Goal: Complete application form: Complete application form

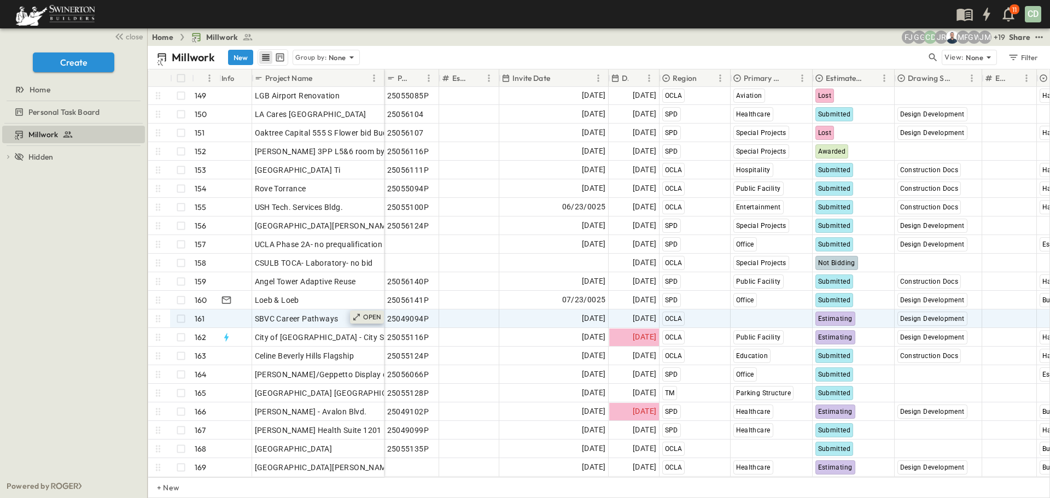
scroll to position [2760, 0]
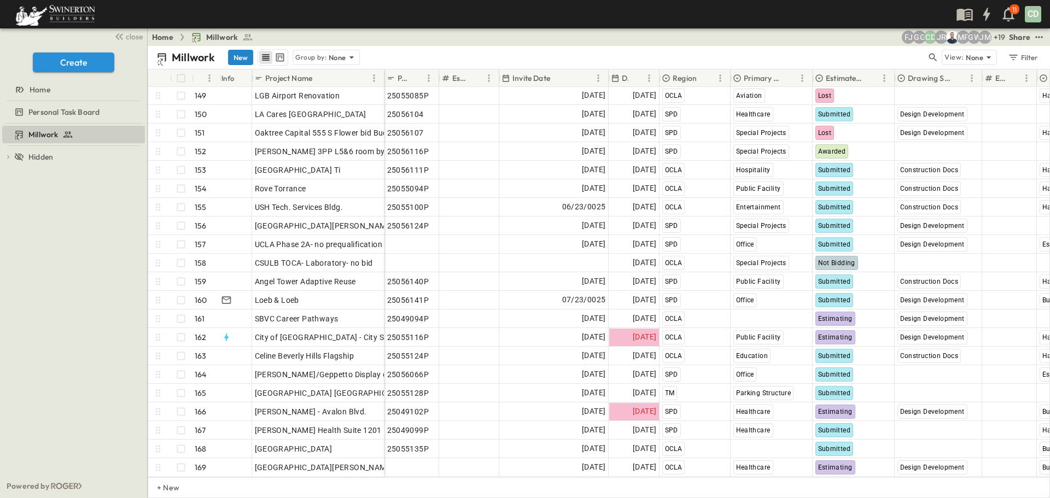
click at [238, 59] on button "New" at bounding box center [240, 57] width 25 height 15
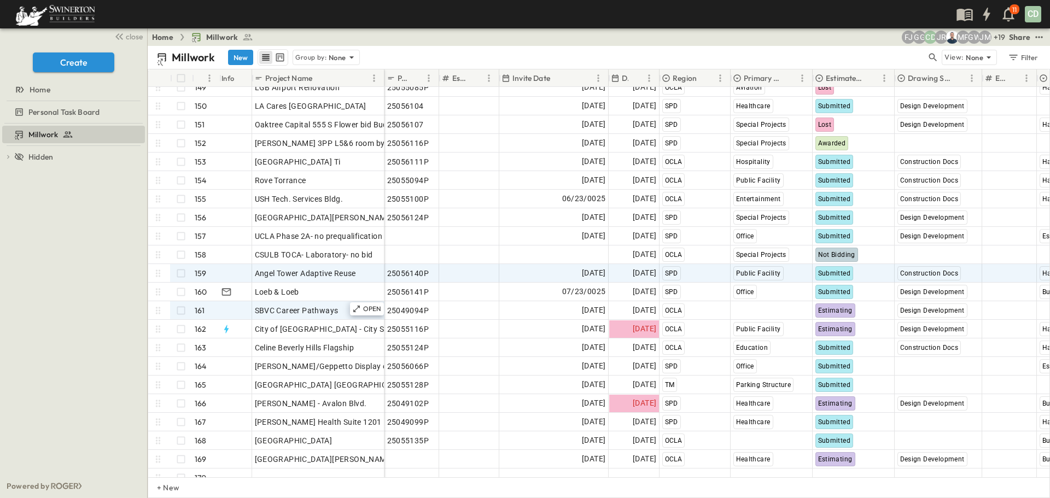
scroll to position [2778, 0]
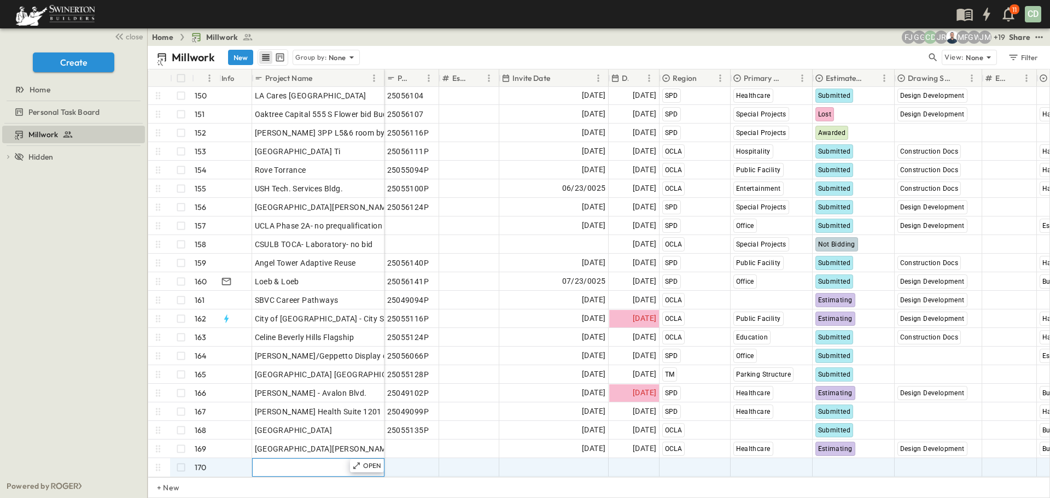
click at [278, 462] on span "Add Name" at bounding box center [273, 467] width 37 height 11
type input "**********"
click at [594, 462] on span "Add Date" at bounding box center [588, 467] width 33 height 11
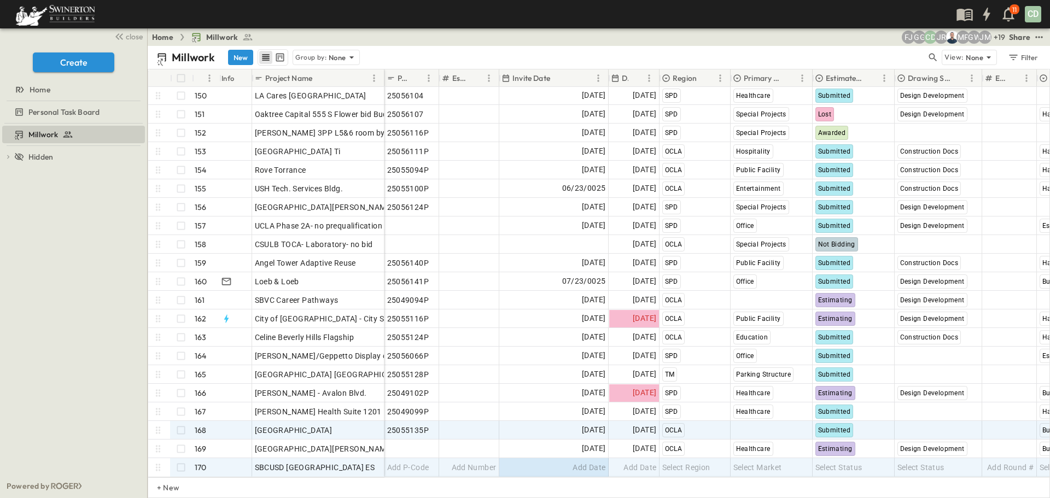
scroll to position [2779, 0]
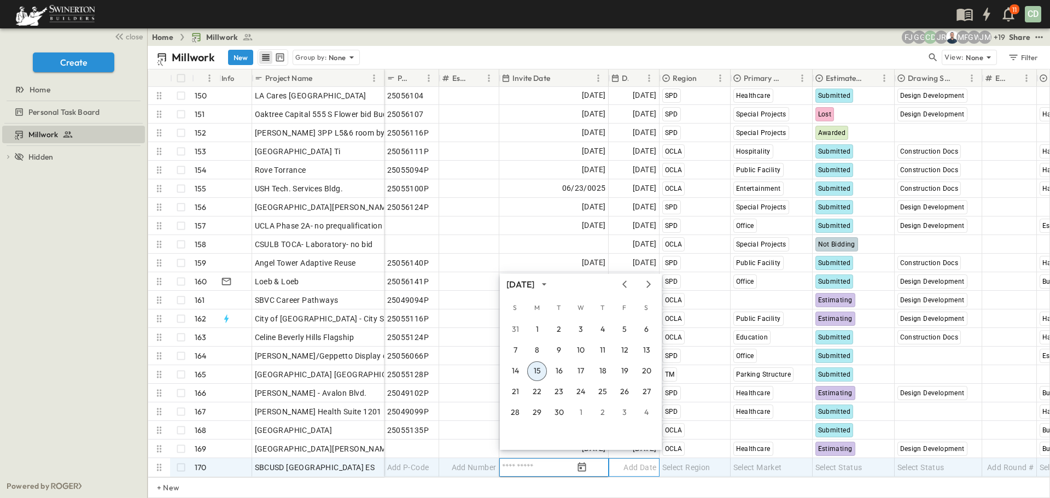
click at [630, 462] on span "Add Date" at bounding box center [639, 467] width 33 height 11
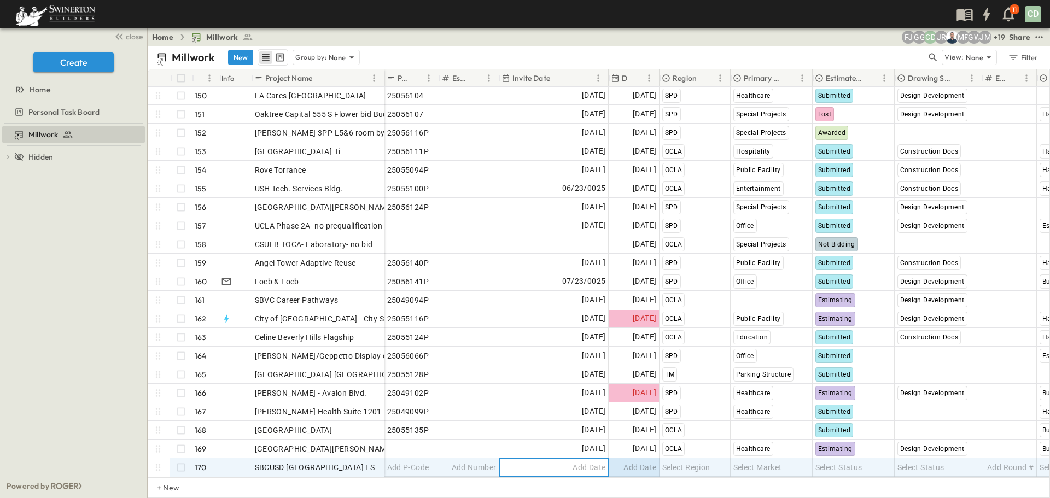
click at [594, 459] on div "Add Date" at bounding box center [554, 467] width 108 height 17
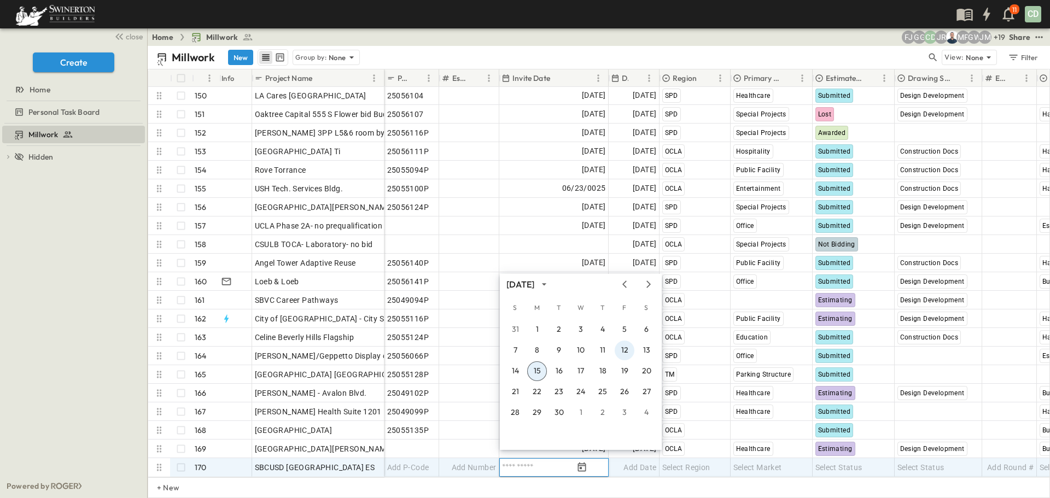
click at [624, 349] on button "12" at bounding box center [625, 351] width 20 height 20
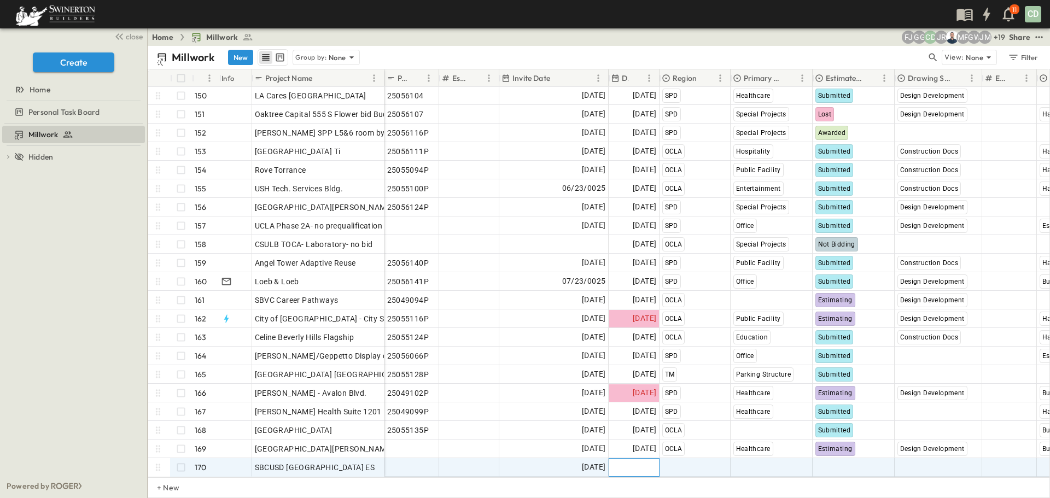
click at [634, 462] on span "Add Date" at bounding box center [639, 467] width 33 height 11
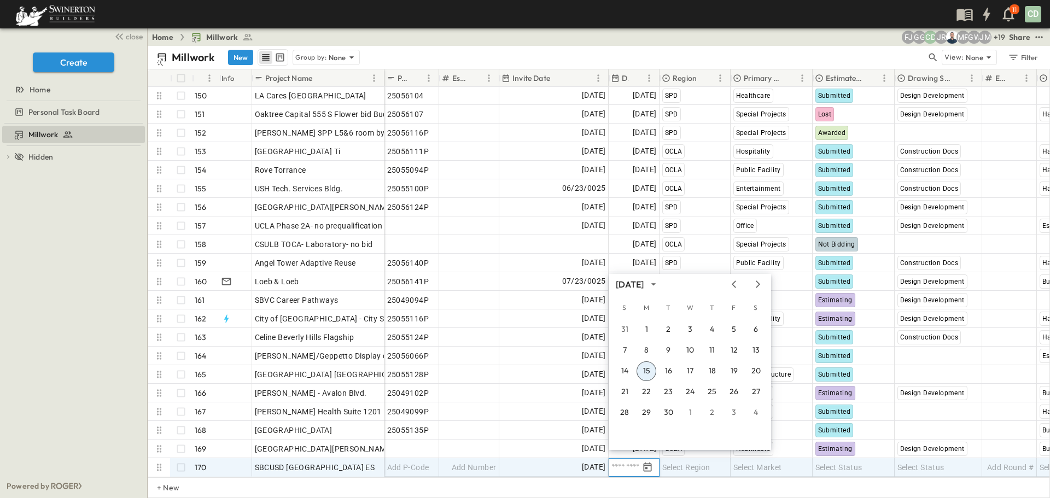
click at [640, 461] on div at bounding box center [633, 467] width 49 height 13
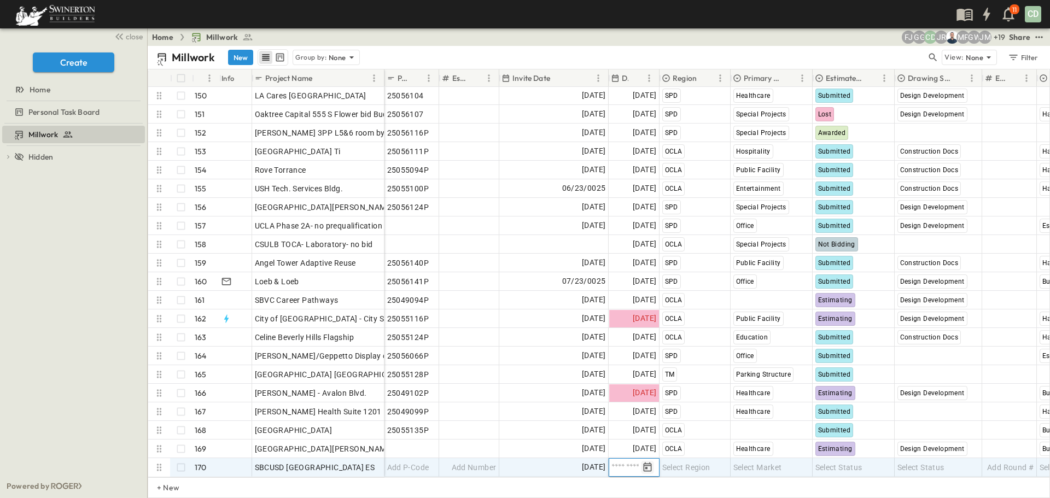
click at [650, 462] on icon "Tracking Date Menu" at bounding box center [647, 467] width 11 height 11
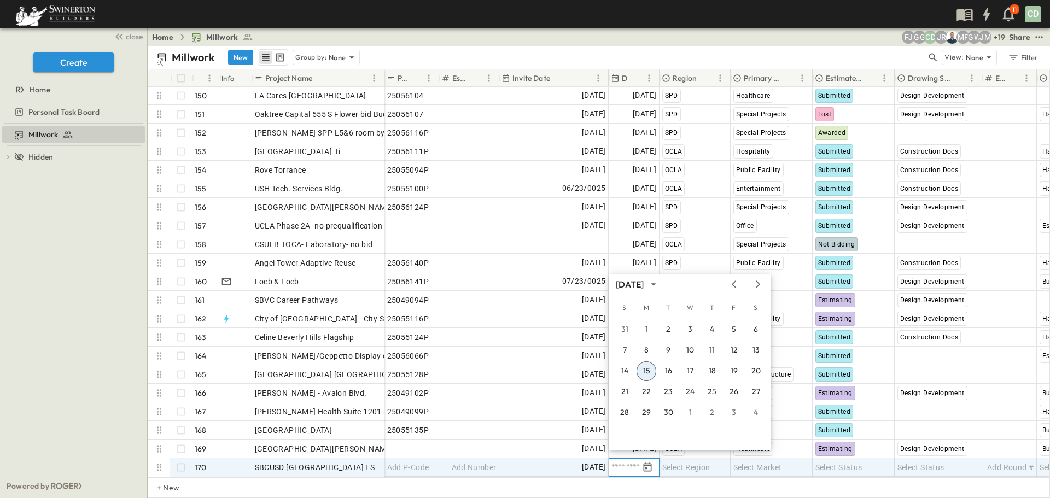
click at [758, 279] on div "[DATE]" at bounding box center [690, 284] width 162 height 16
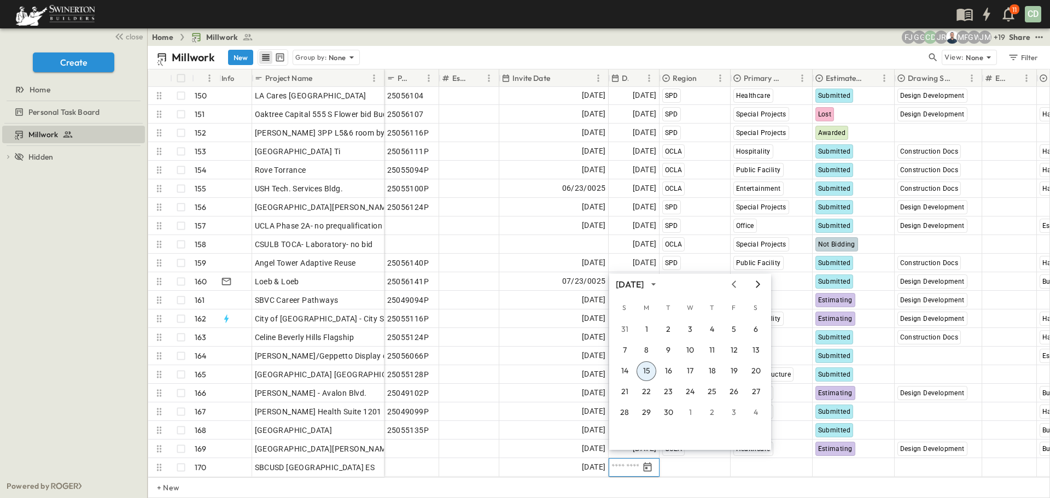
click at [758, 282] on icon "Next month" at bounding box center [758, 283] width 4 height 7
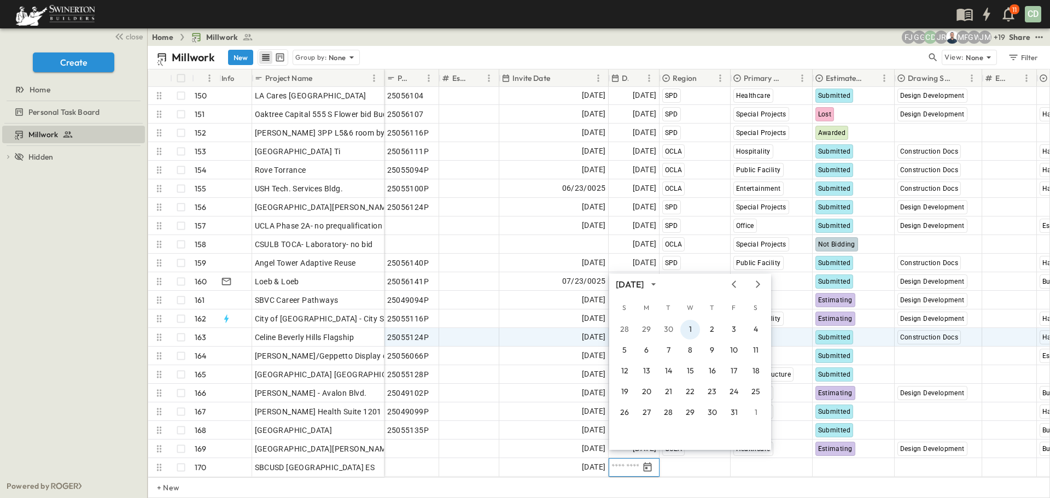
click at [689, 333] on button "1" at bounding box center [690, 330] width 20 height 20
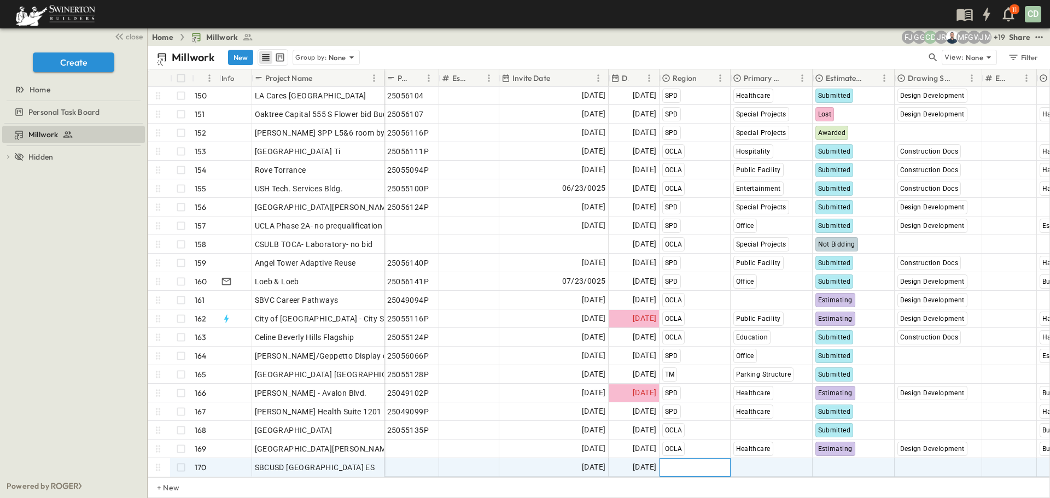
click at [670, 464] on span "Select Region" at bounding box center [686, 467] width 48 height 11
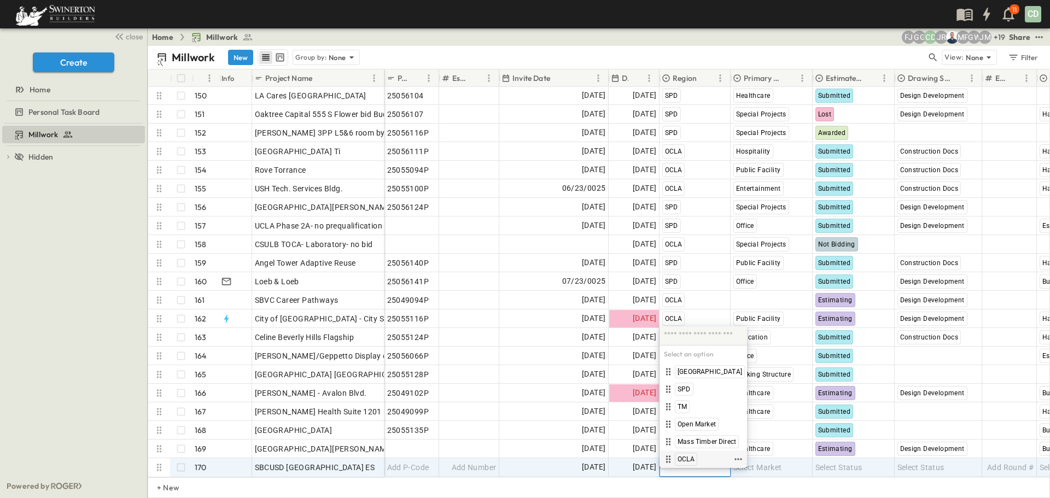
click at [681, 457] on span "OCLA" at bounding box center [685, 459] width 17 height 9
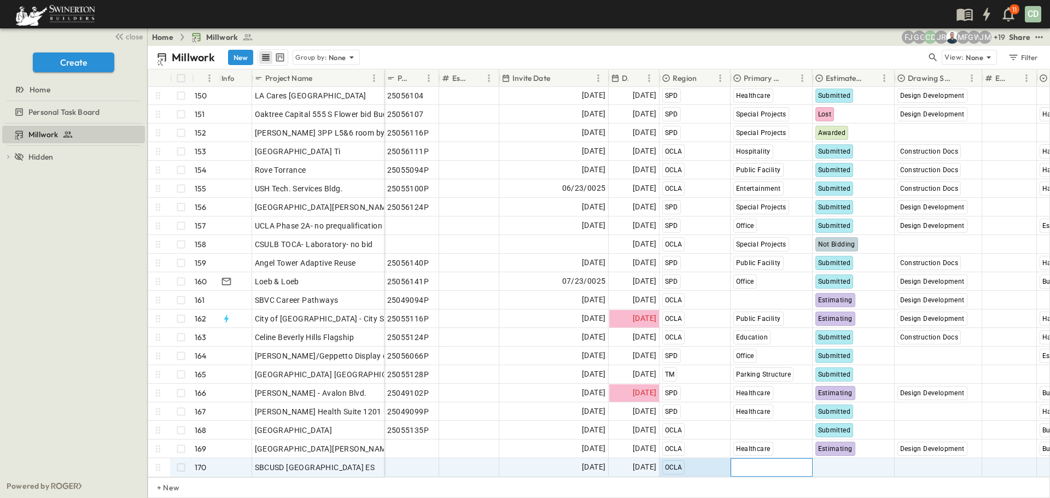
click at [759, 462] on span "Select Market" at bounding box center [757, 467] width 49 height 11
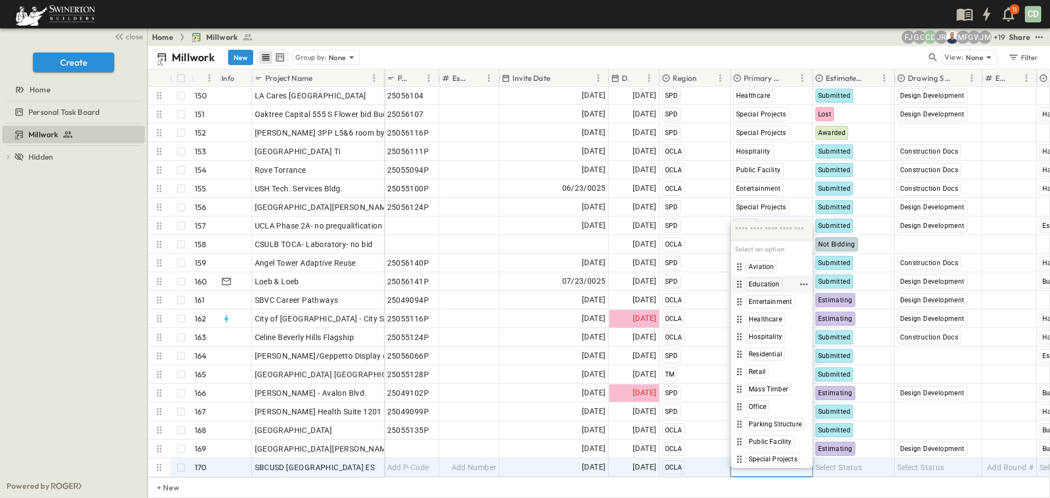
click at [774, 285] on span "Education" at bounding box center [764, 284] width 31 height 9
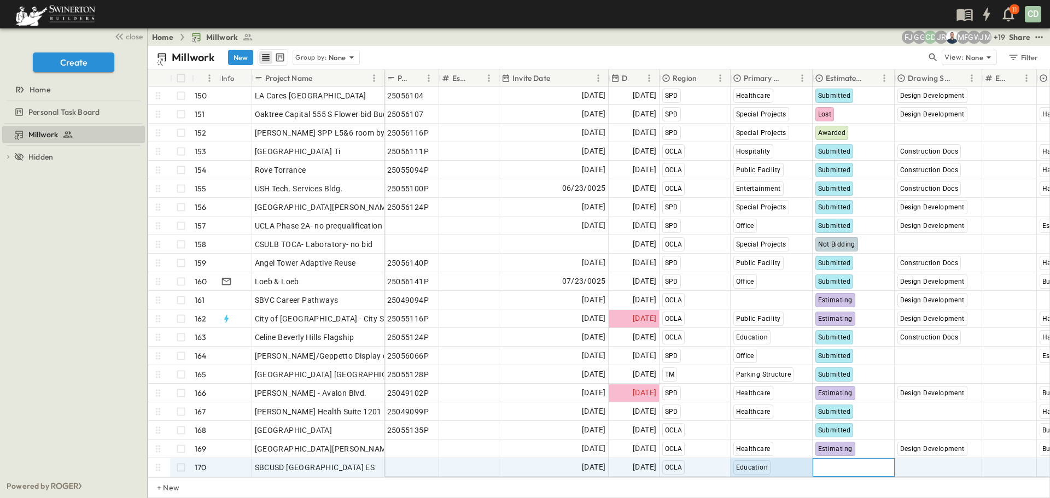
click at [832, 462] on span "Select Status" at bounding box center [838, 467] width 47 height 11
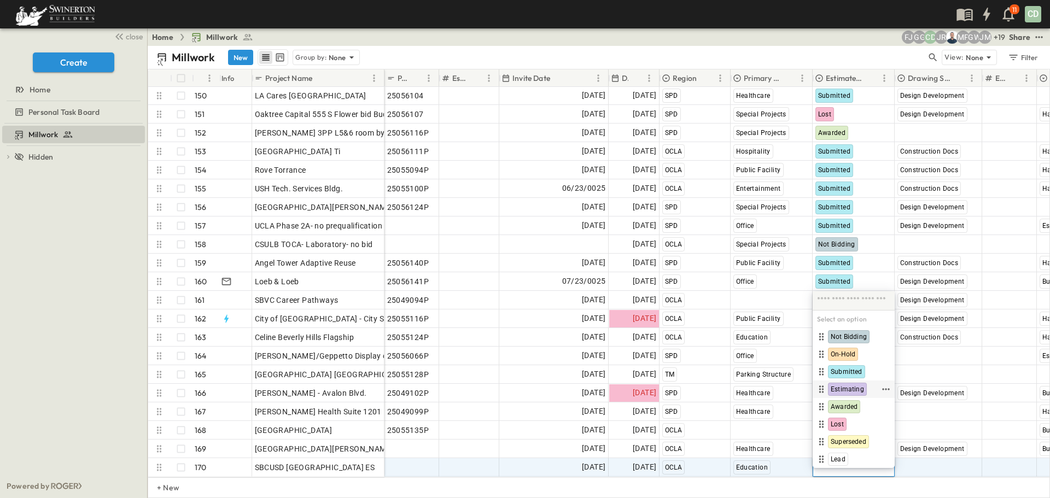
click at [846, 389] on span "Estimating" at bounding box center [847, 389] width 33 height 9
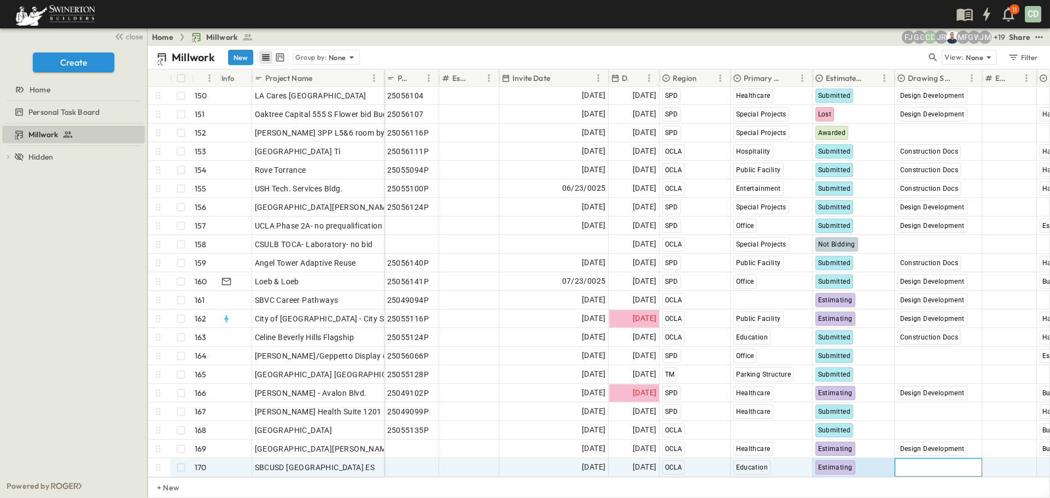
click at [917, 462] on span "Select Status" at bounding box center [920, 467] width 47 height 11
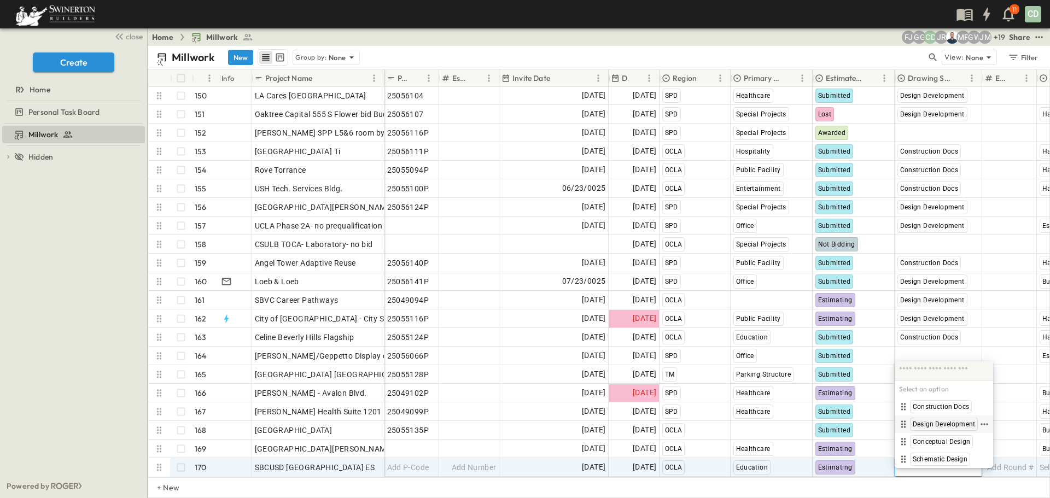
click at [937, 420] on span "Design Development" at bounding box center [944, 424] width 62 height 9
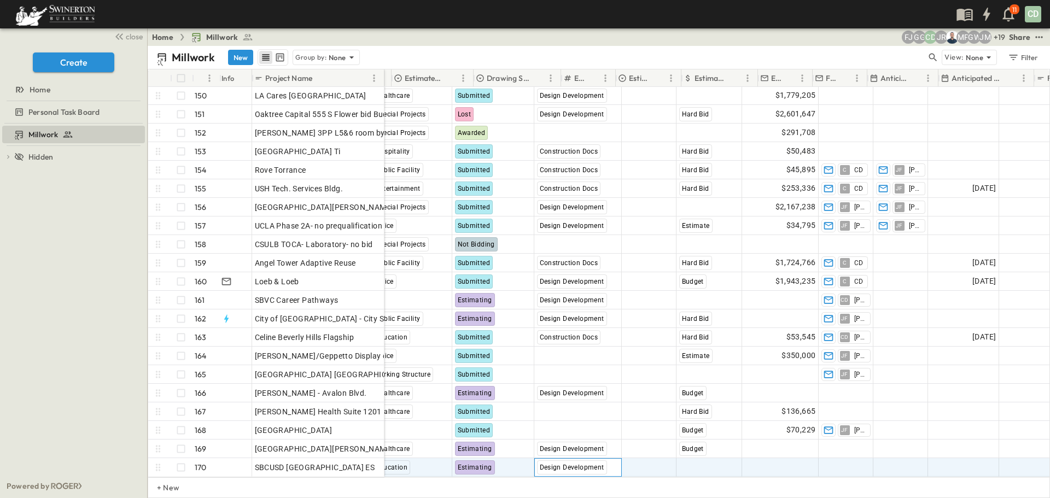
scroll to position [2779, 434]
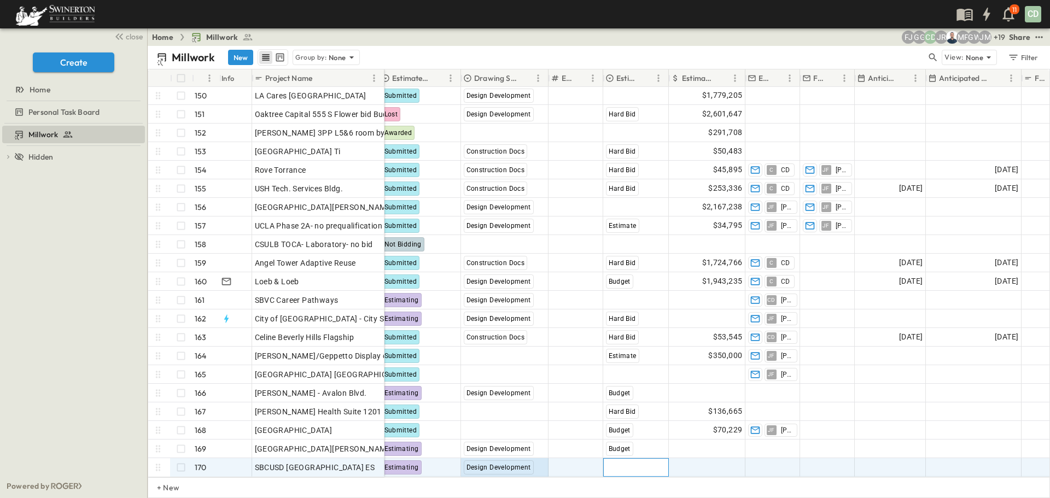
click at [624, 462] on span "Select Bid Type" at bounding box center [633, 467] width 54 height 11
type input "*"
type input "********"
click at [633, 459] on h6 "Select an option" at bounding box center [640, 459] width 74 height 17
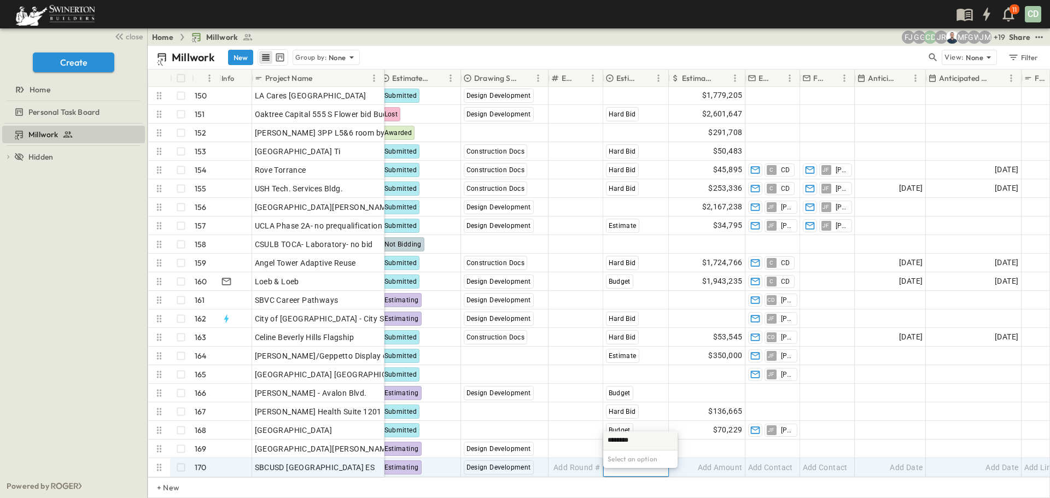
click at [615, 464] on h6 "Select an option" at bounding box center [640, 459] width 74 height 17
click at [617, 458] on h6 "Select an option" at bounding box center [640, 459] width 74 height 17
click at [631, 437] on input "********" at bounding box center [640, 441] width 66 height 14
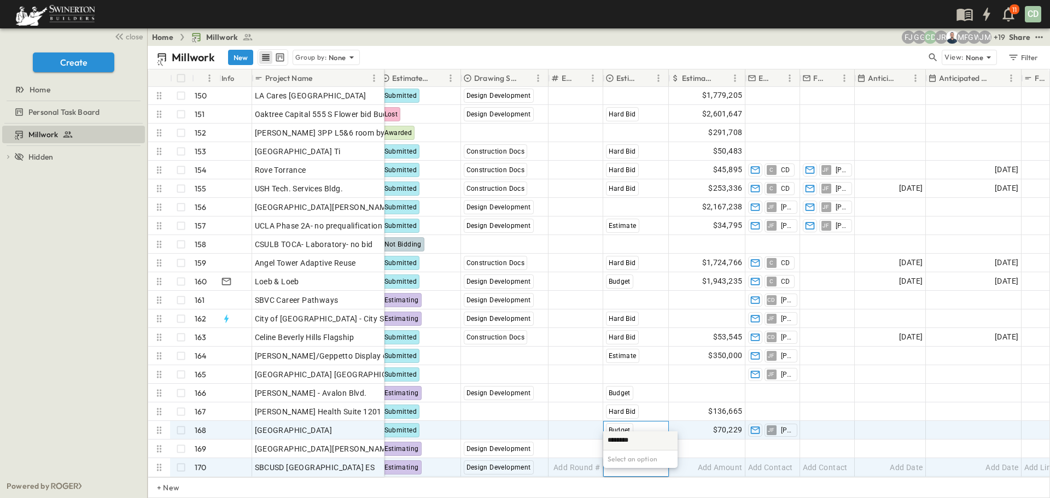
click at [624, 426] on span "Budget" at bounding box center [620, 430] width 22 height 8
click at [629, 462] on span "Select Bid Type" at bounding box center [633, 467] width 54 height 11
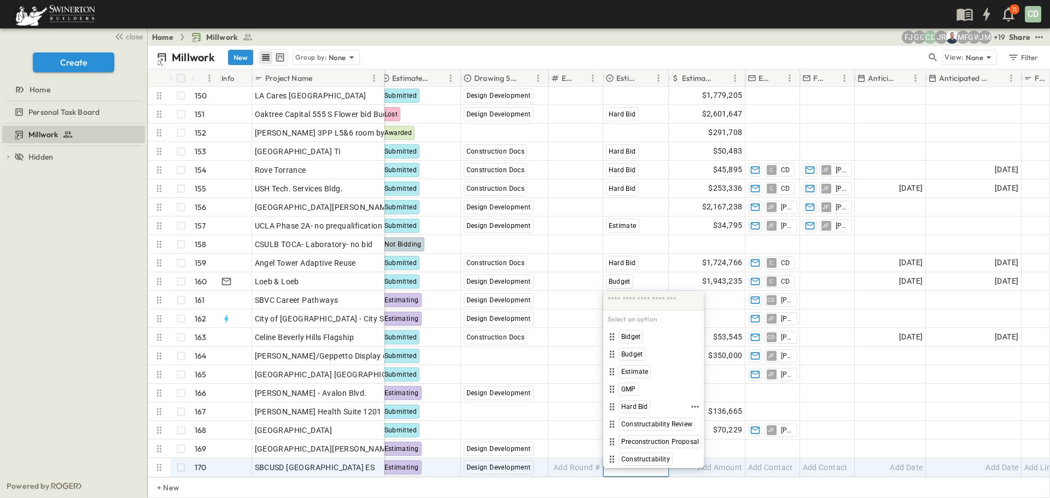
drag, startPoint x: 640, startPoint y: 403, endPoint x: 671, endPoint y: 474, distance: 77.3
click at [640, 402] on span "Hard Bid" at bounding box center [634, 406] width 26 height 9
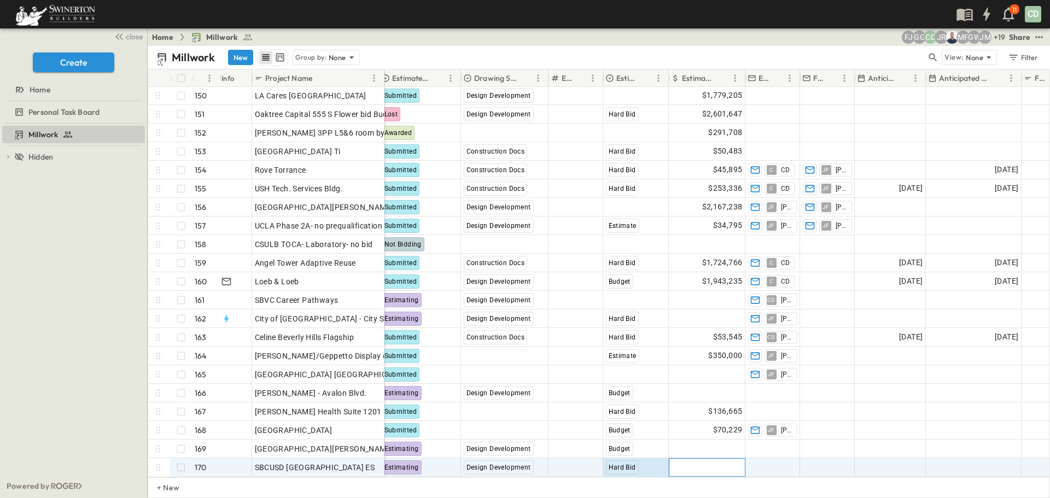
click at [745, 458] on div "Add Amount" at bounding box center [707, 467] width 77 height 19
type input "*****"
click at [786, 462] on span "Add Contact" at bounding box center [770, 467] width 45 height 11
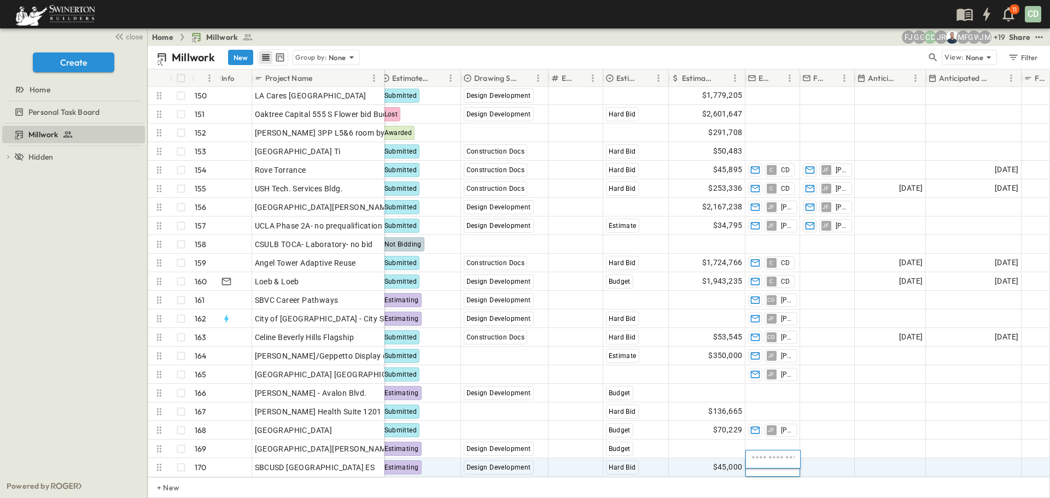
click at [797, 458] on div at bounding box center [772, 459] width 55 height 19
click at [788, 459] on input "text" at bounding box center [772, 459] width 45 height 13
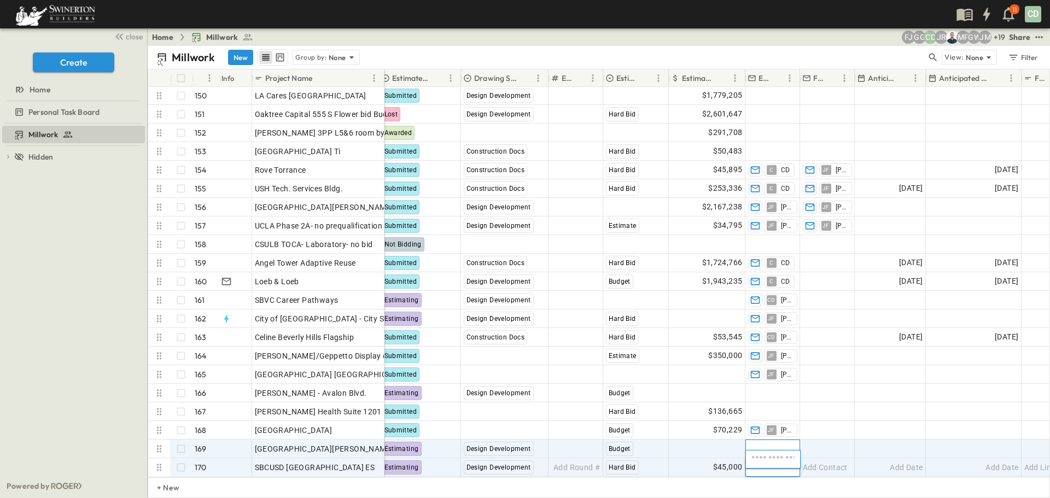
click at [780, 443] on span "Add Contact" at bounding box center [770, 448] width 45 height 11
click at [782, 462] on span "Add Contact" at bounding box center [770, 467] width 45 height 11
click at [774, 446] on span "Add Contact" at bounding box center [770, 448] width 45 height 11
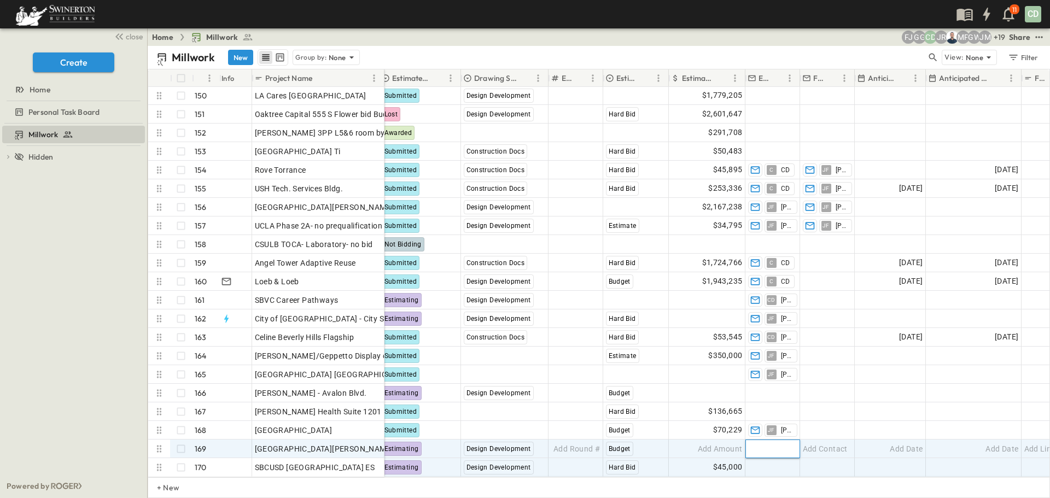
type input "*"
type input "**"
click at [791, 462] on span "Add Contact" at bounding box center [770, 467] width 45 height 11
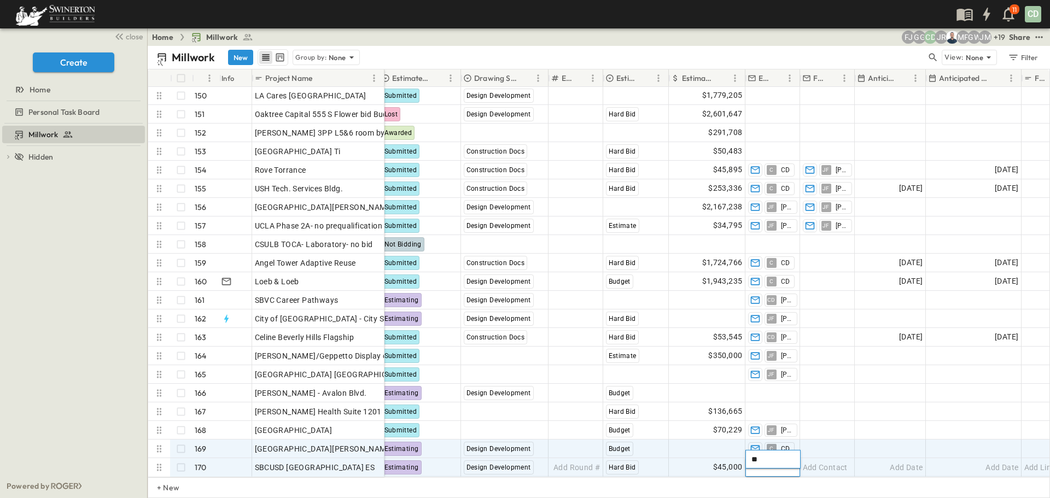
type input "**"
click at [844, 447] on div "Add Contact" at bounding box center [827, 448] width 54 height 17
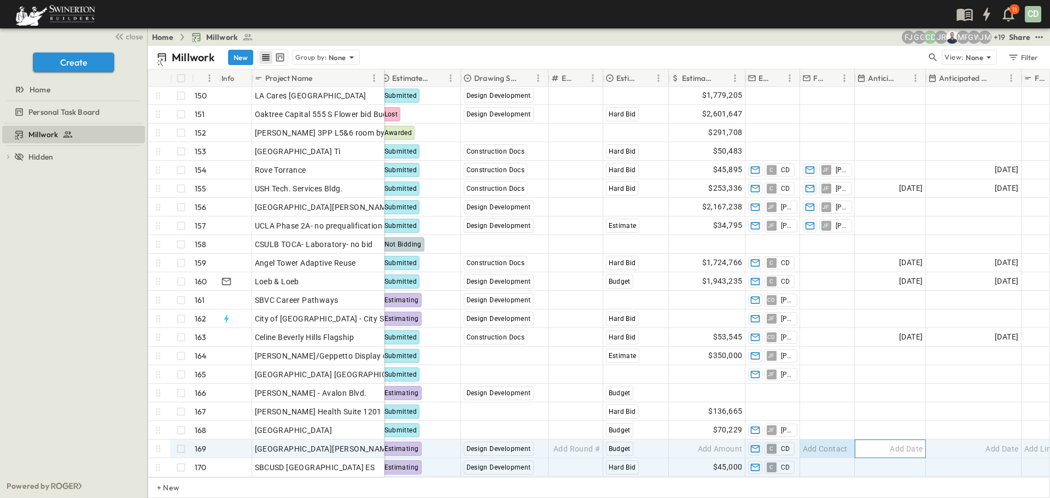
click at [914, 443] on span "Add Date" at bounding box center [906, 448] width 33 height 11
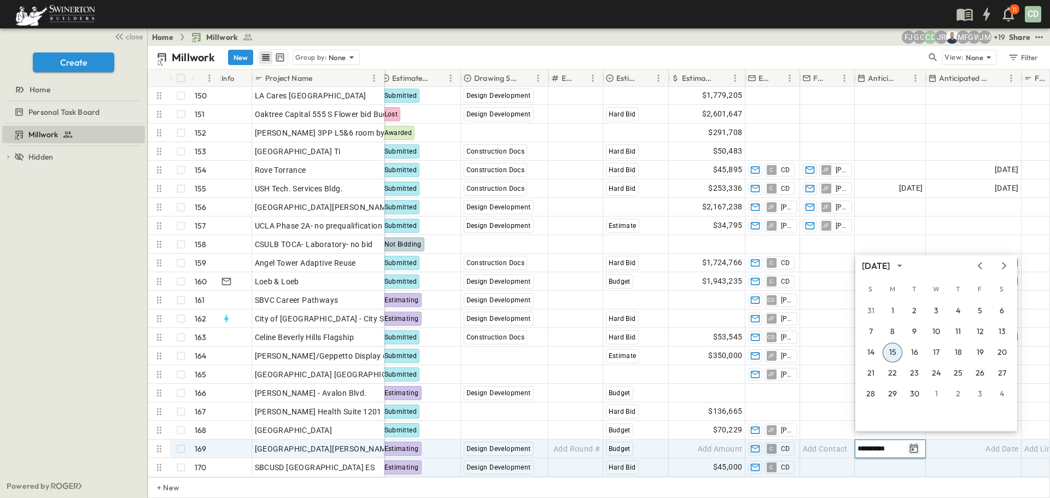
type input "**********"
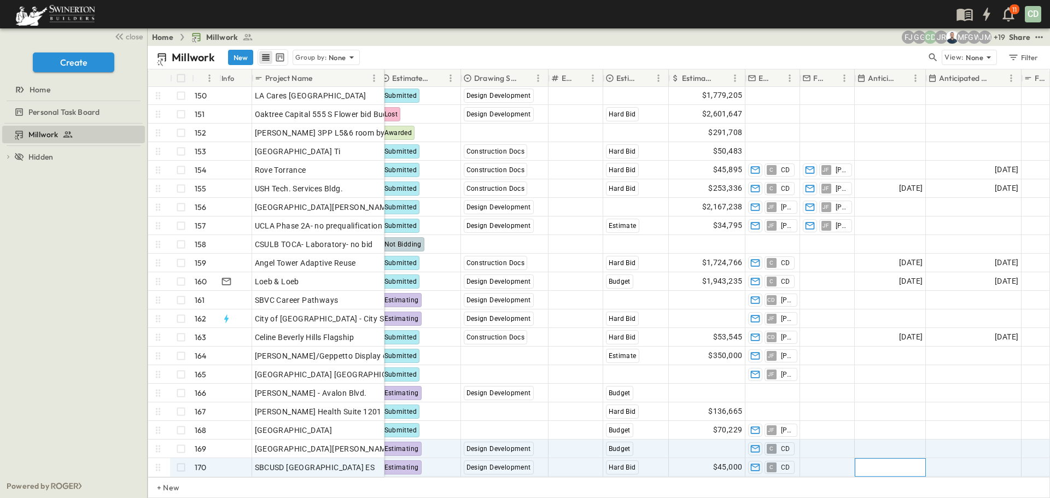
click at [889, 459] on div "Add Date" at bounding box center [890, 467] width 70 height 17
click at [893, 443] on span "Add Date" at bounding box center [906, 448] width 33 height 11
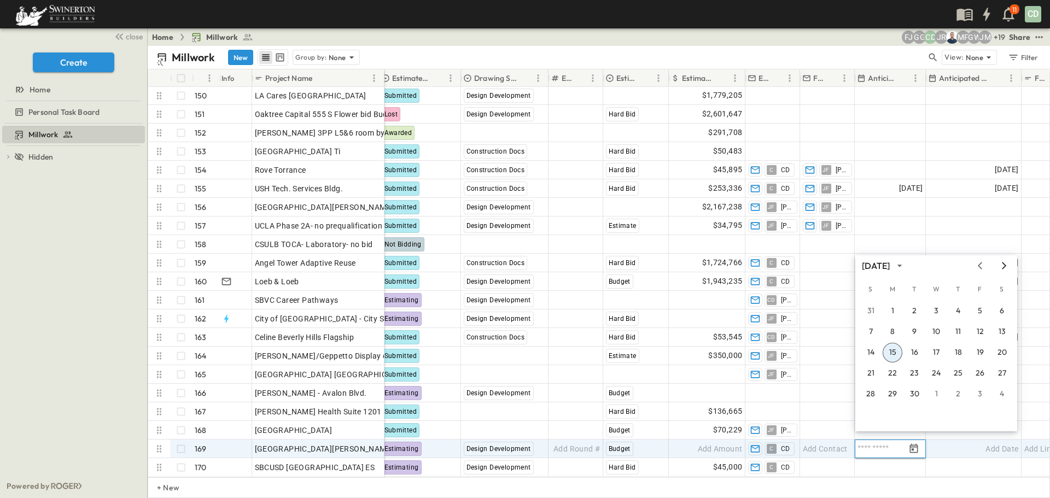
click at [1004, 265] on icon "Next month" at bounding box center [1003, 265] width 13 height 9
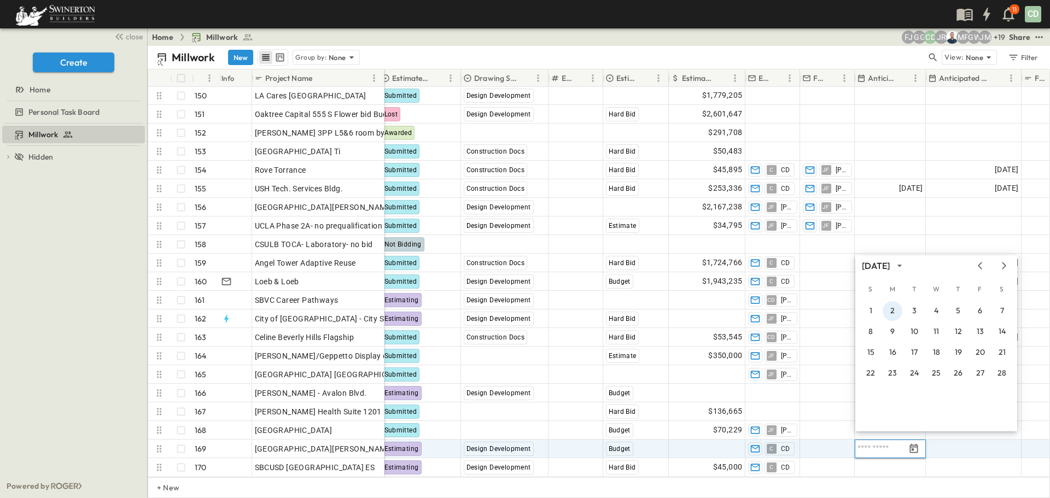
click at [890, 313] on button "2" at bounding box center [892, 311] width 20 height 20
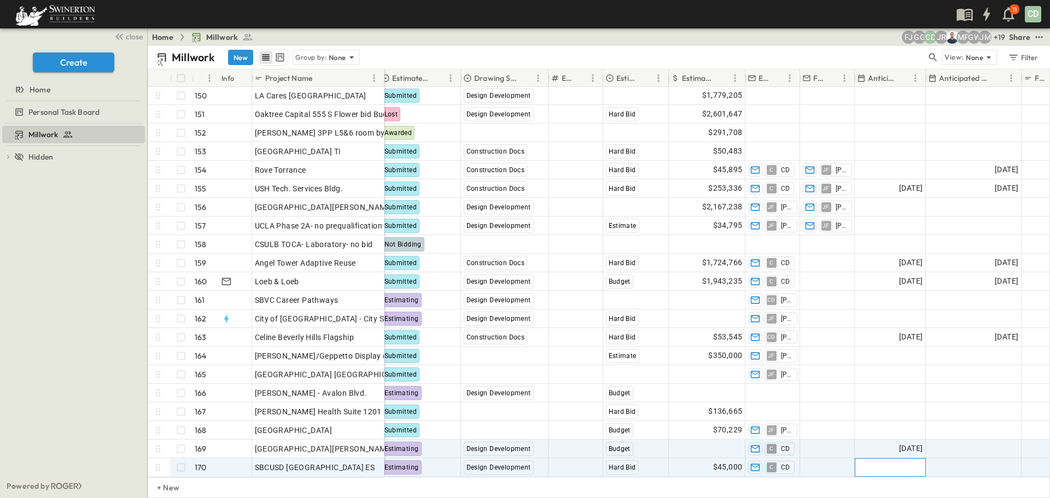
click at [899, 462] on span "Add Date" at bounding box center [906, 467] width 33 height 11
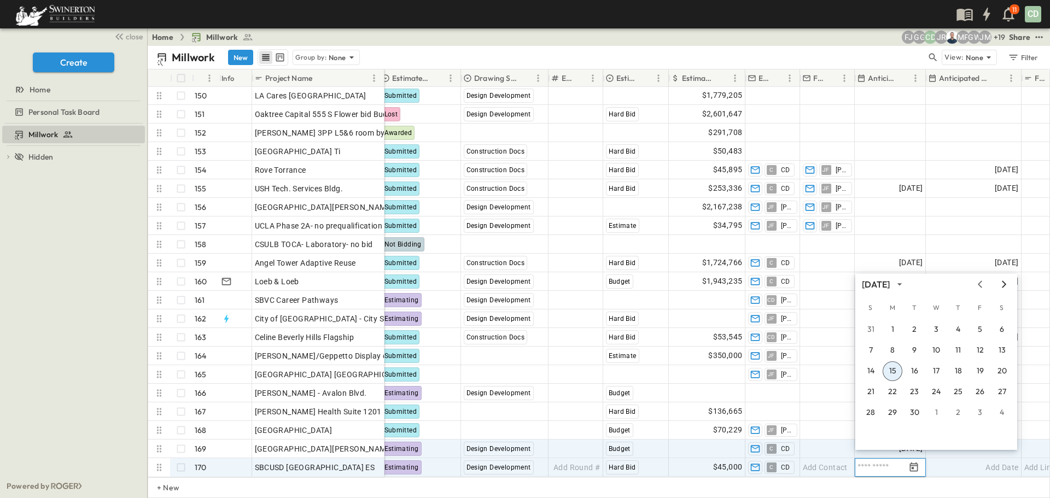
click at [1005, 284] on icon "Next month" at bounding box center [1004, 283] width 4 height 7
click at [956, 327] on button "1" at bounding box center [958, 330] width 20 height 20
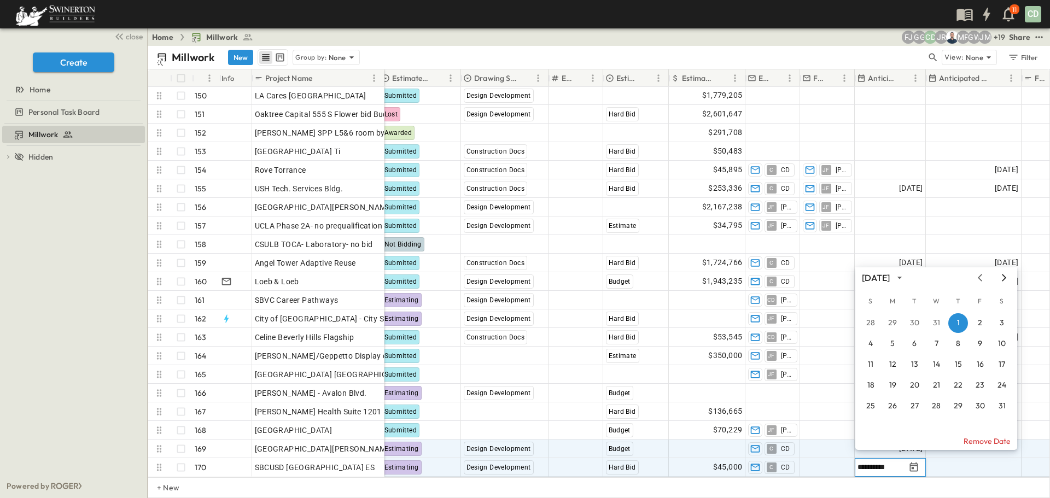
click at [1007, 280] on icon "Next month" at bounding box center [1003, 277] width 13 height 9
click at [891, 319] on button "2" at bounding box center [892, 323] width 20 height 20
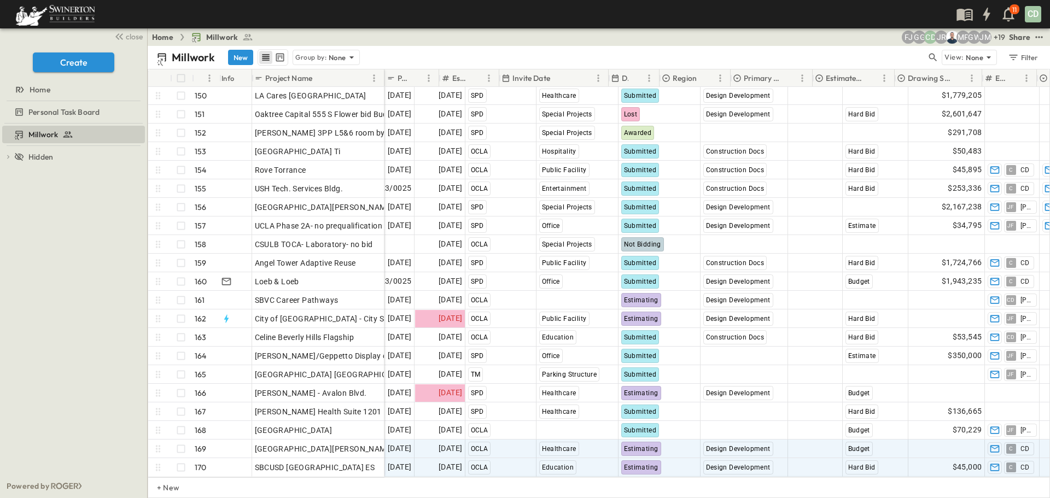
scroll to position [2779, 0]
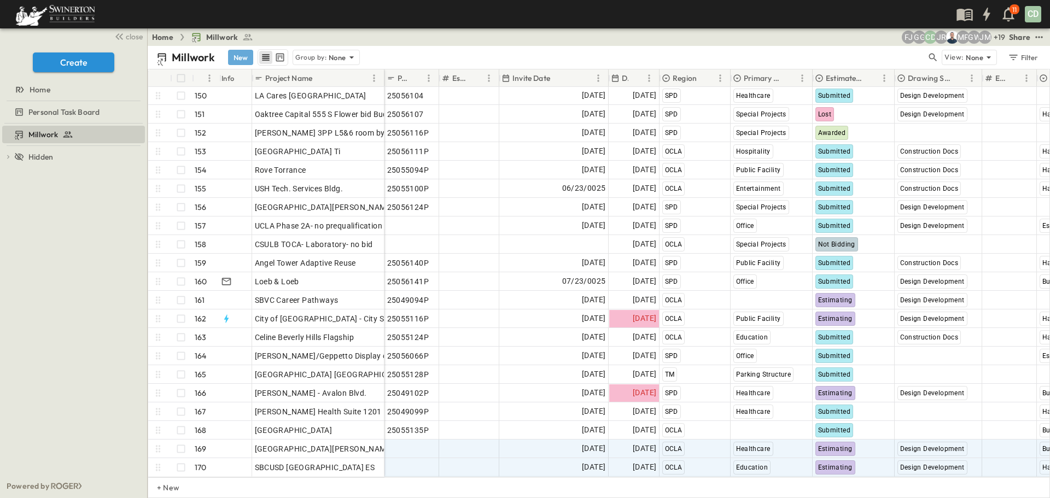
click at [242, 60] on button "New" at bounding box center [240, 57] width 25 height 15
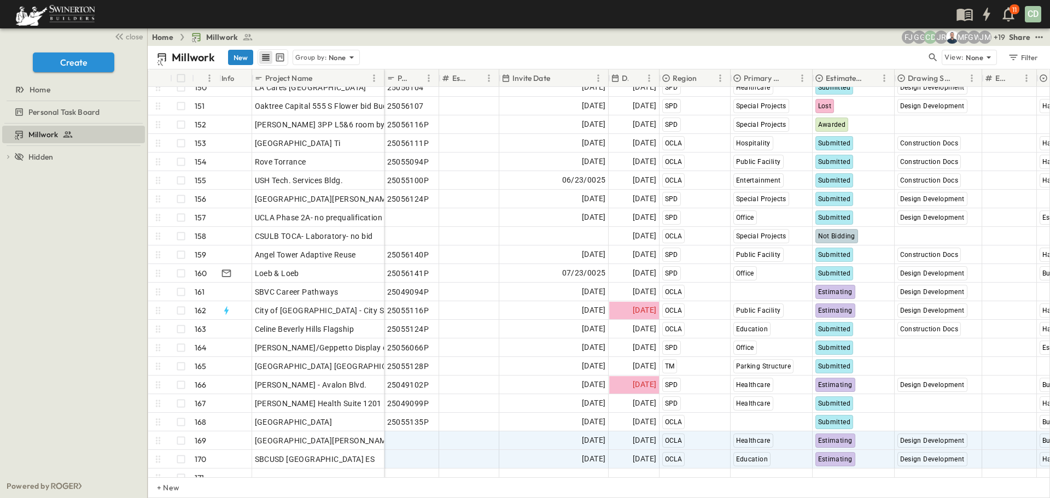
scroll to position [2797, 0]
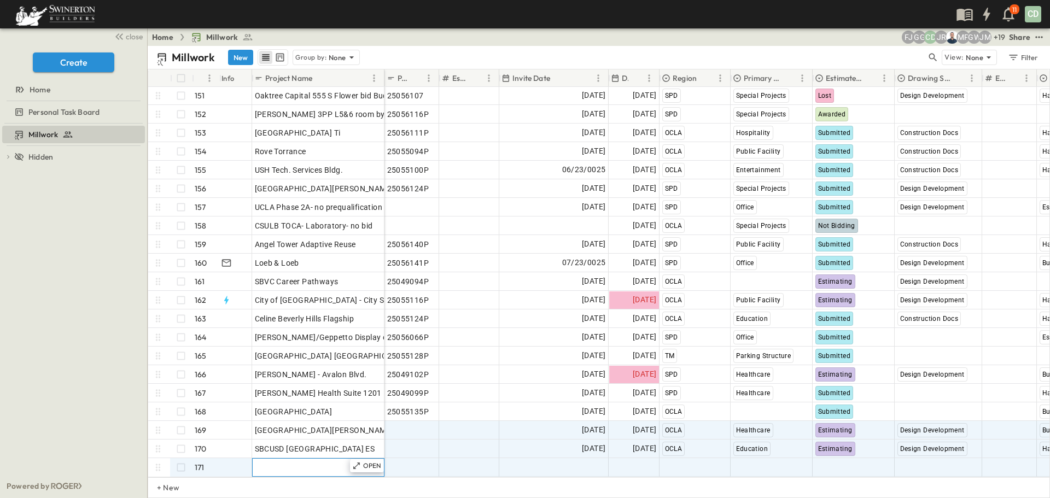
drag, startPoint x: 265, startPoint y: 455, endPoint x: 272, endPoint y: 454, distance: 7.1
click at [265, 462] on span "Add Name" at bounding box center [273, 467] width 37 height 11
type input "**********"
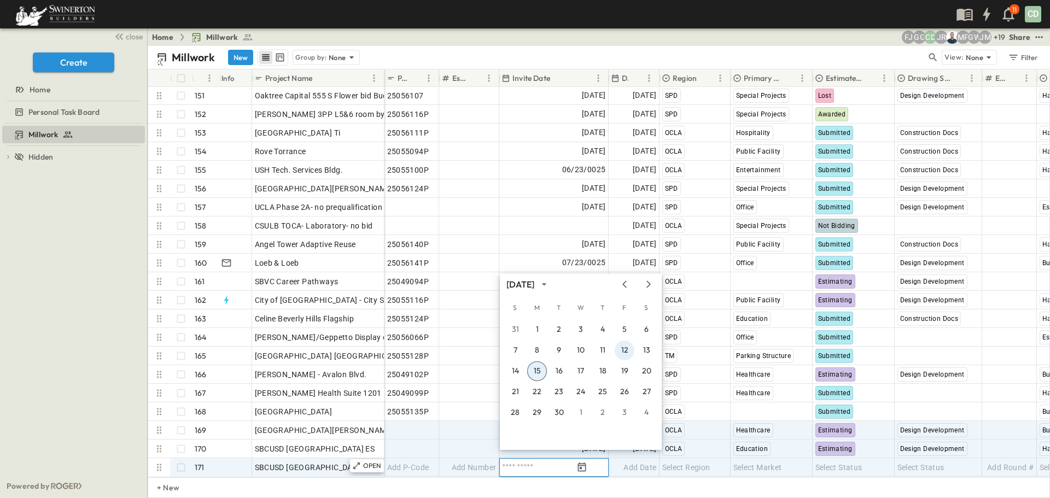
click at [625, 350] on button "12" at bounding box center [625, 351] width 20 height 20
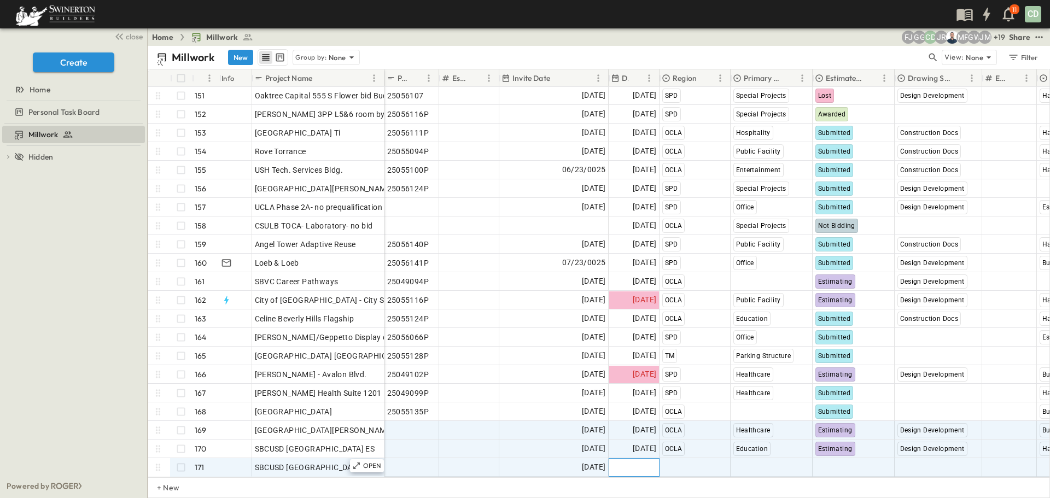
click at [639, 462] on span "Add Date" at bounding box center [639, 467] width 33 height 11
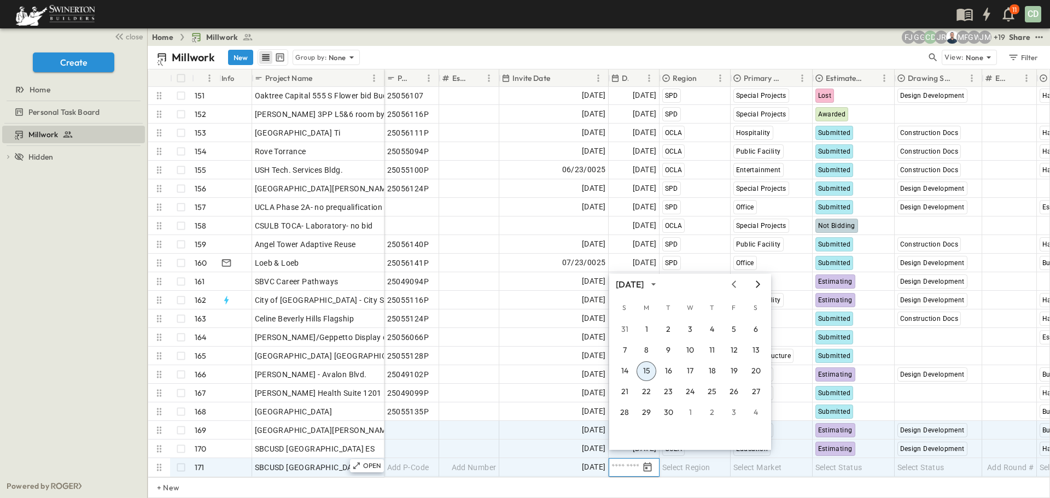
click at [756, 283] on icon "Next month" at bounding box center [757, 284] width 13 height 9
click at [691, 351] on button "8" at bounding box center [690, 351] width 20 height 20
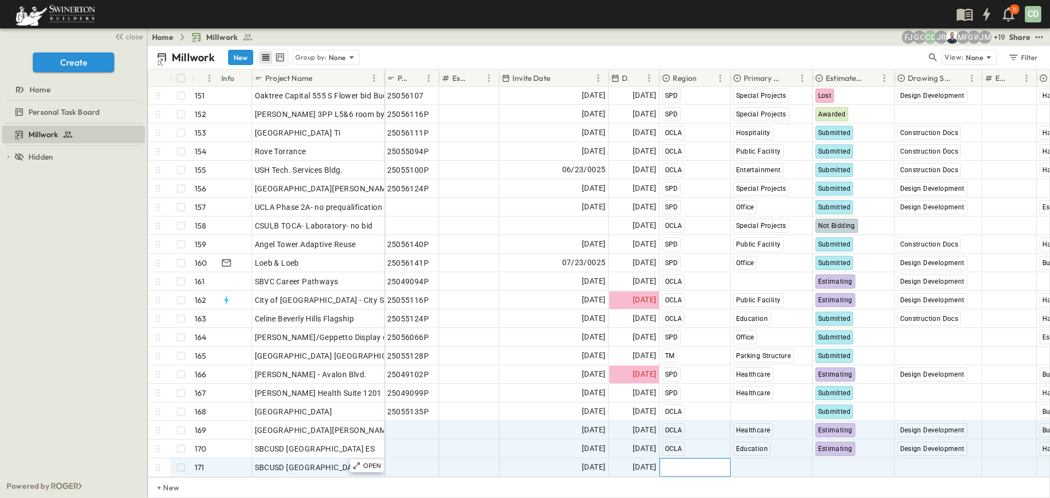
click at [686, 462] on span "Select Region" at bounding box center [686, 467] width 48 height 11
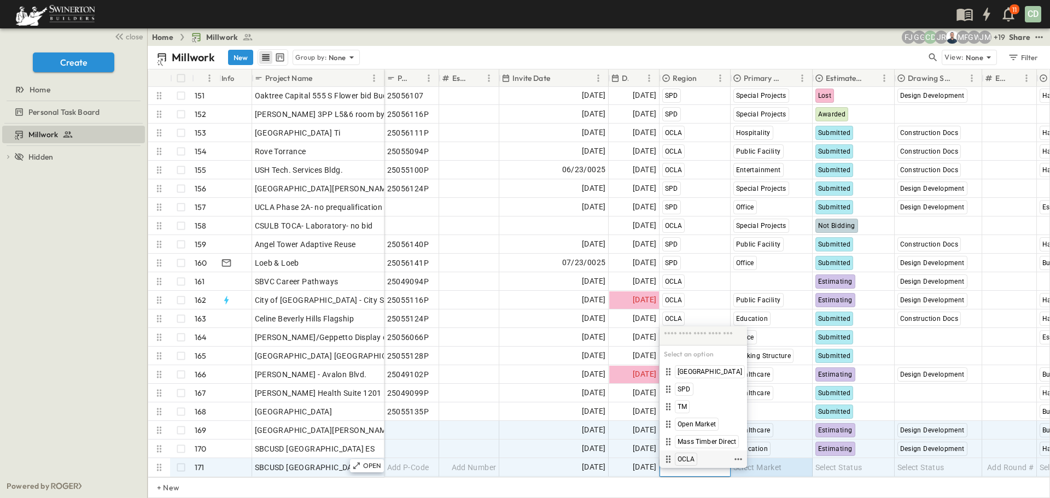
click at [689, 463] on span "OCLA" at bounding box center [685, 459] width 17 height 9
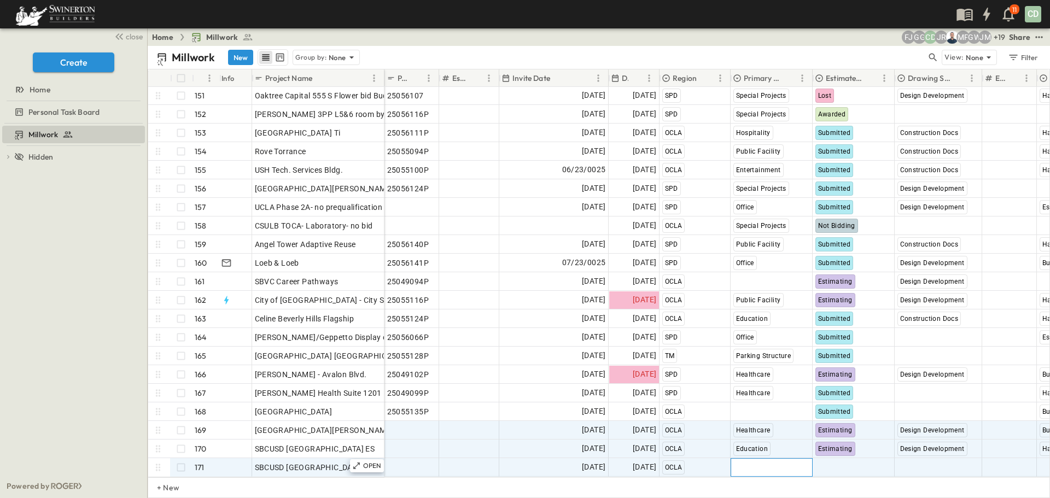
click at [755, 463] on span "Select Market" at bounding box center [757, 467] width 49 height 11
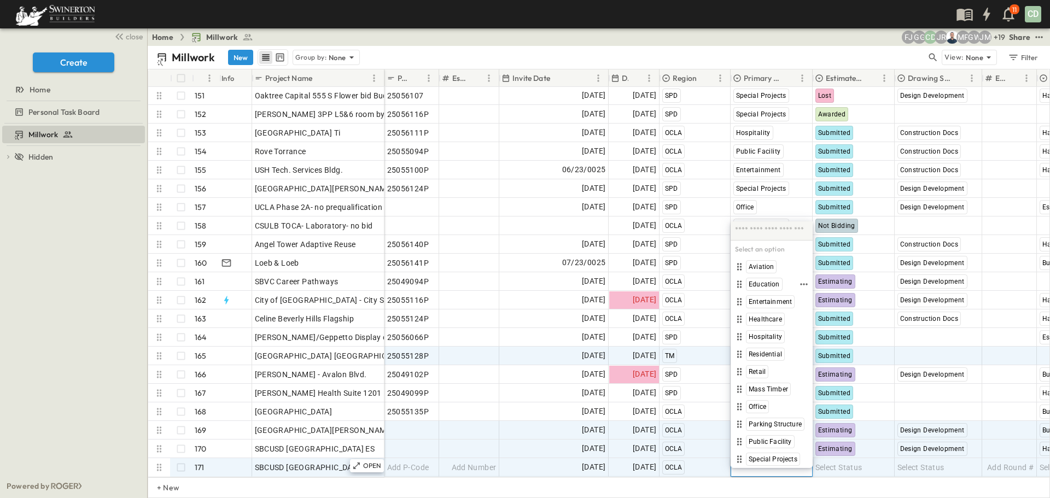
click at [760, 283] on span "Education" at bounding box center [764, 284] width 31 height 9
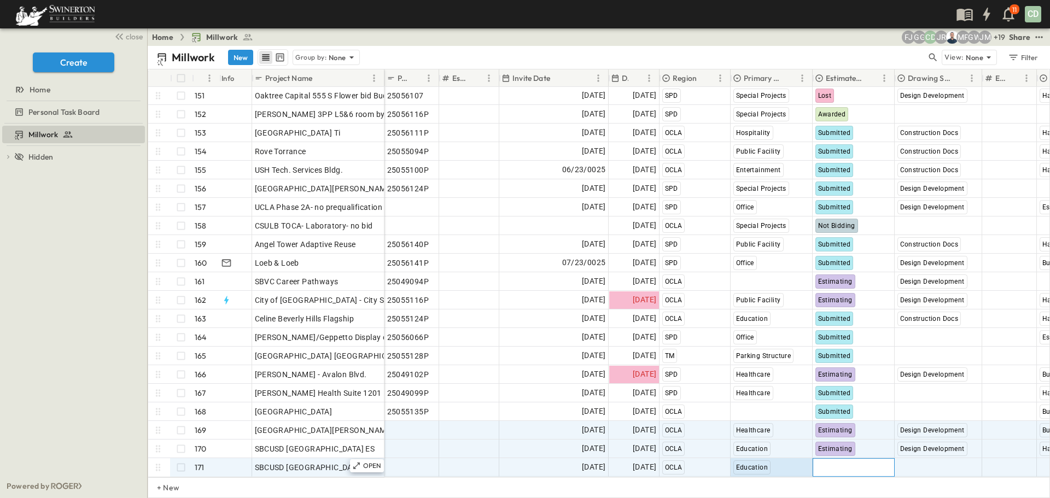
click at [850, 462] on span "Select Status" at bounding box center [838, 467] width 47 height 11
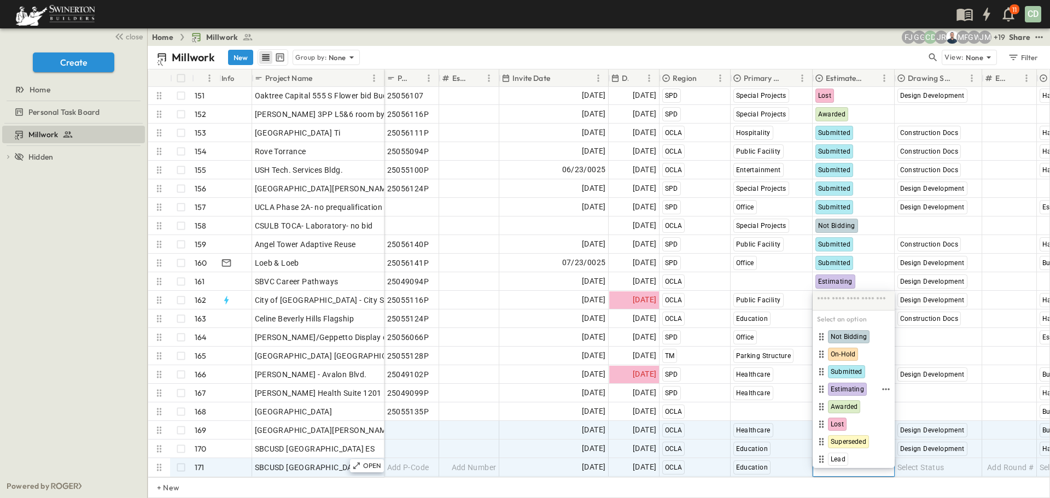
drag, startPoint x: 846, startPoint y: 385, endPoint x: 794, endPoint y: 423, distance: 64.2
click at [847, 384] on div "Estimating" at bounding box center [847, 389] width 39 height 13
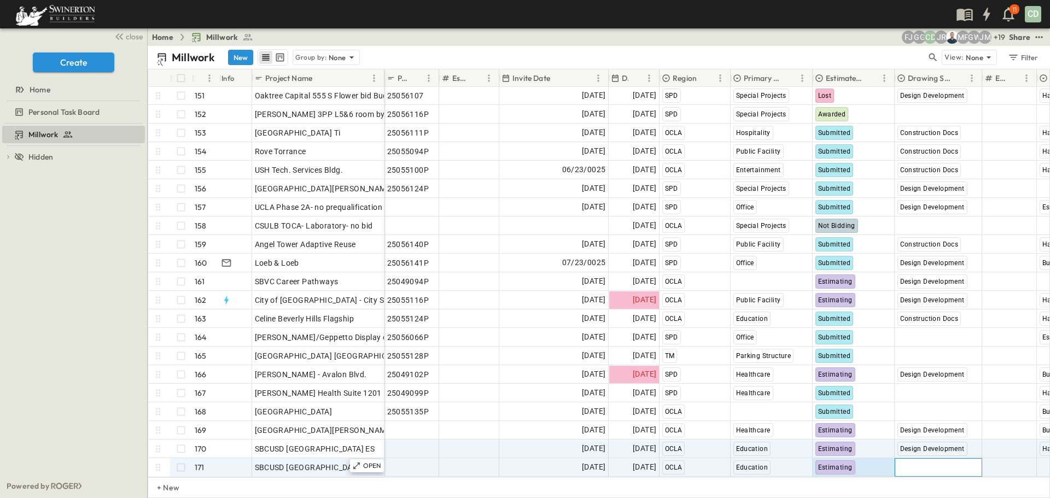
click at [929, 462] on span "Select Status" at bounding box center [920, 467] width 47 height 11
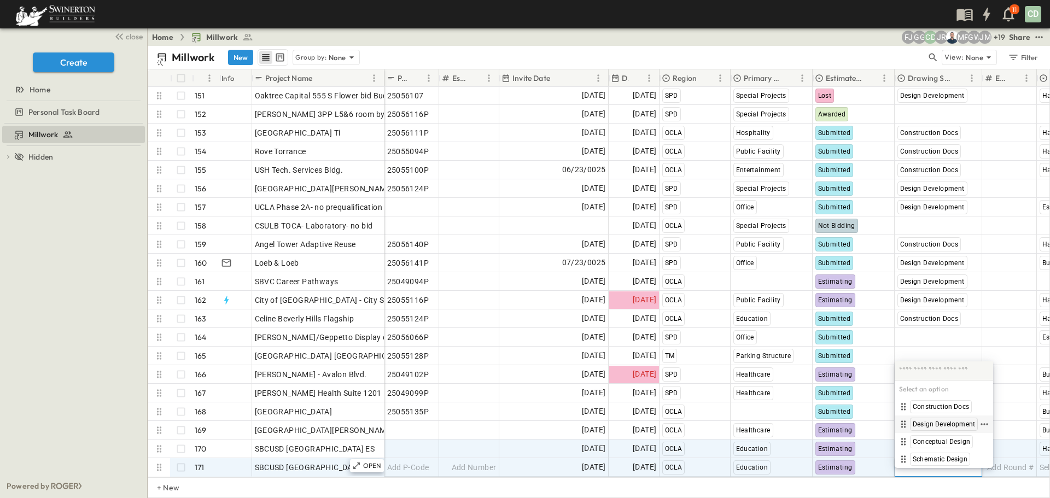
click at [930, 424] on span "Design Development" at bounding box center [944, 424] width 62 height 9
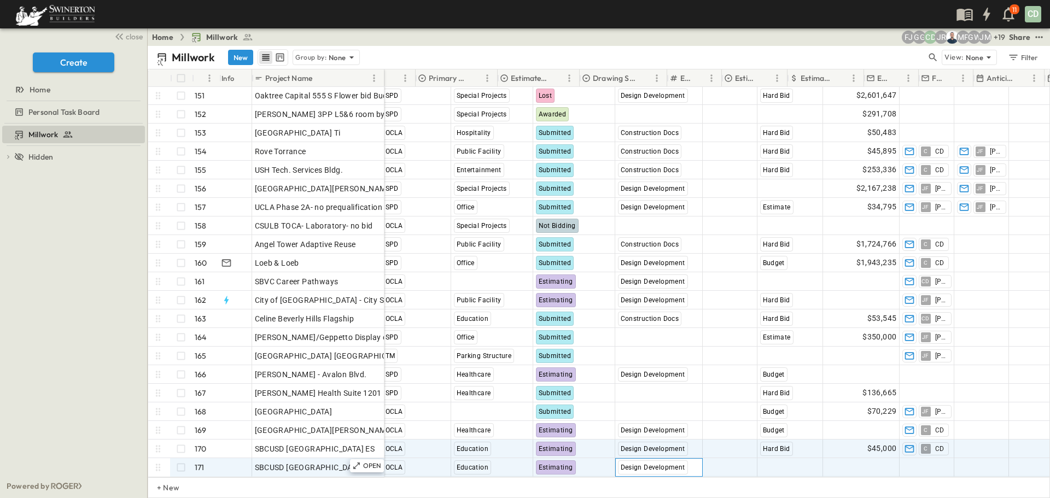
scroll to position [2797, 316]
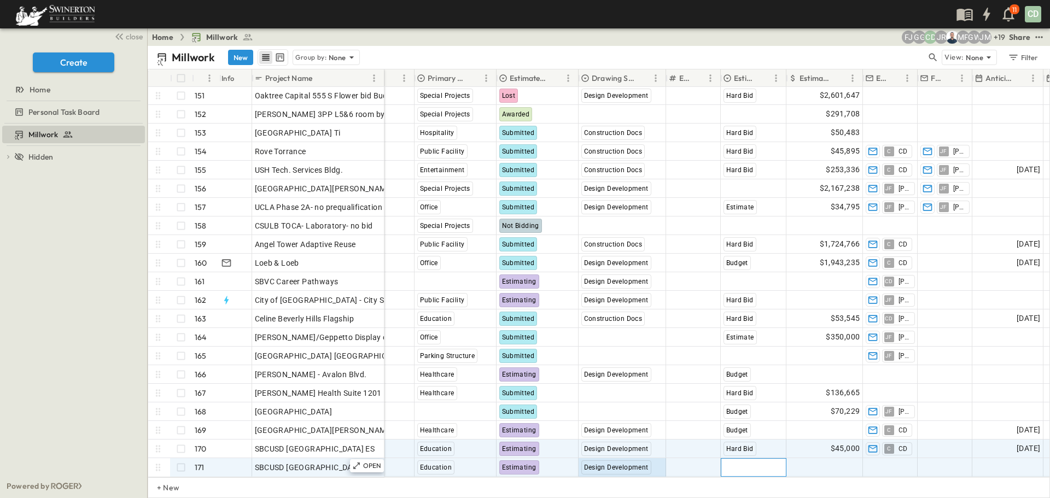
click at [740, 462] on span "Select Bid Type" at bounding box center [750, 467] width 54 height 11
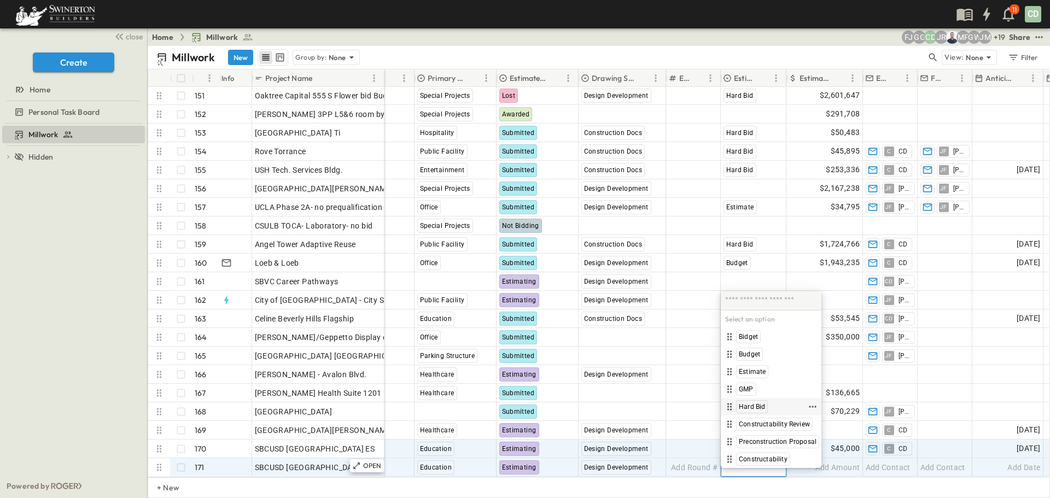
click at [753, 406] on span "Hard Bid" at bounding box center [752, 406] width 26 height 9
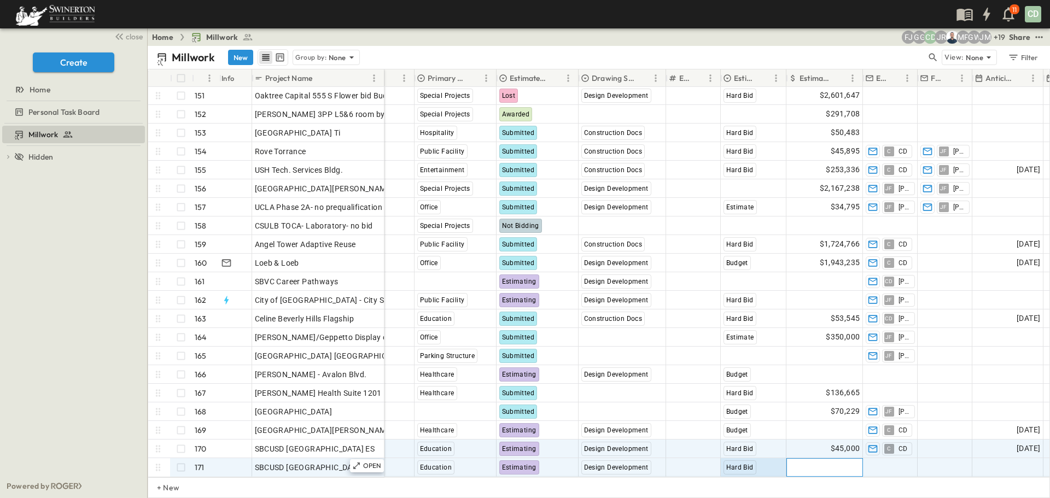
click at [850, 462] on span "Add Amount" at bounding box center [837, 467] width 45 height 11
type input "*****"
click at [901, 462] on span "Add Contact" at bounding box center [888, 467] width 45 height 11
type input "**"
click at [1027, 462] on span "Add Date" at bounding box center [1023, 467] width 33 height 11
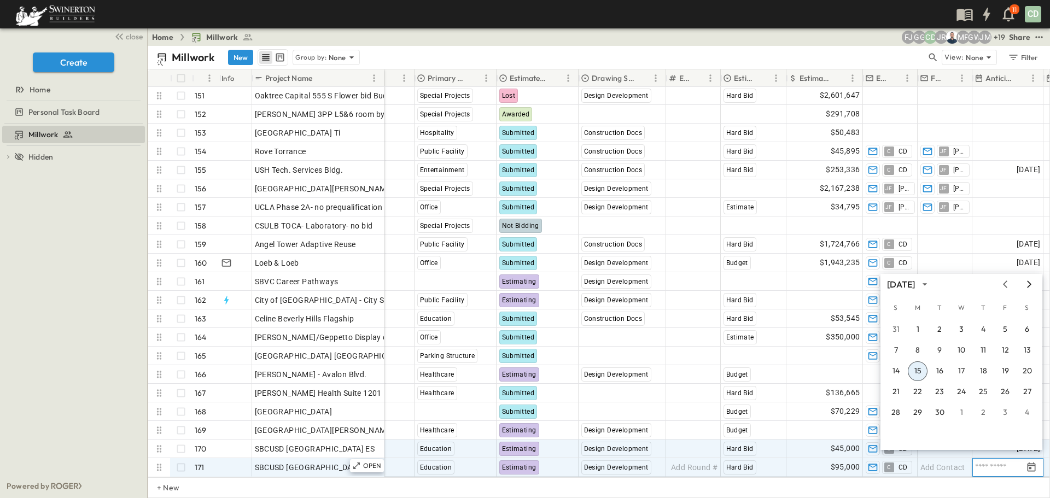
click at [1032, 284] on icon "Next month" at bounding box center [1028, 284] width 13 height 9
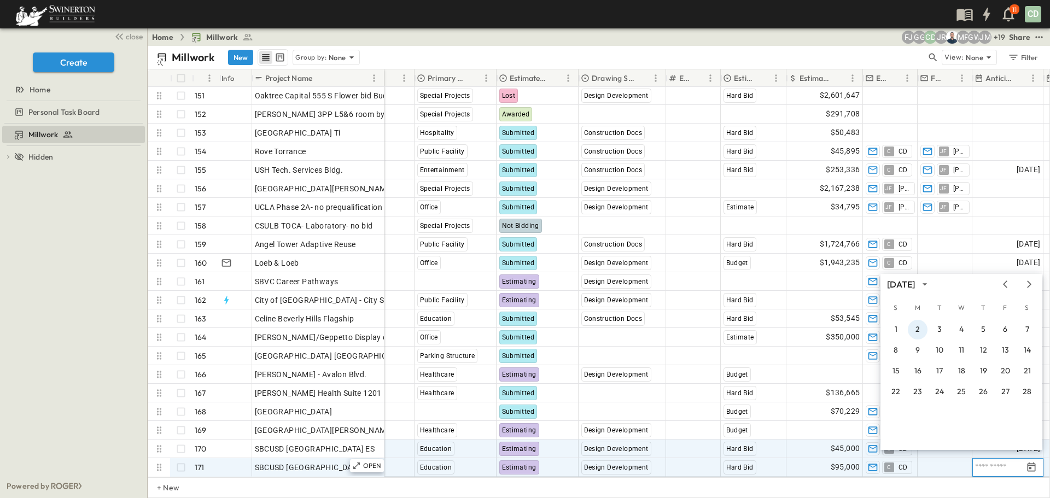
click at [919, 327] on button "2" at bounding box center [918, 330] width 20 height 20
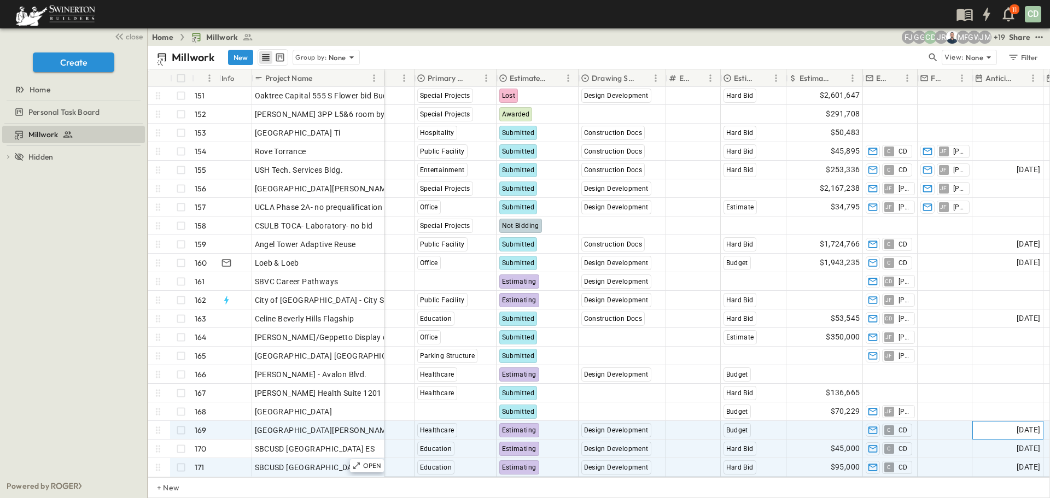
click at [1028, 424] on span "[DATE]" at bounding box center [1028, 430] width 24 height 13
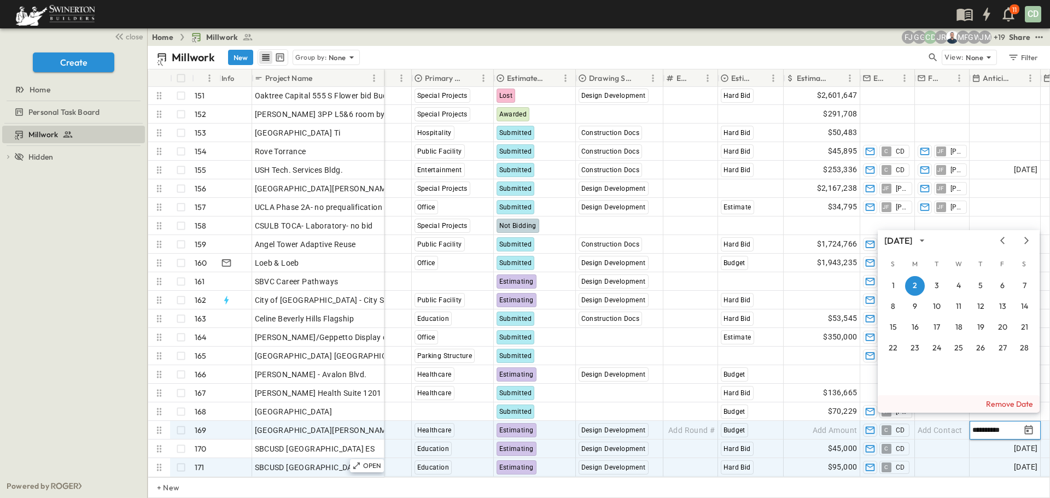
click at [1003, 402] on button "Remove Date" at bounding box center [959, 403] width 162 height 17
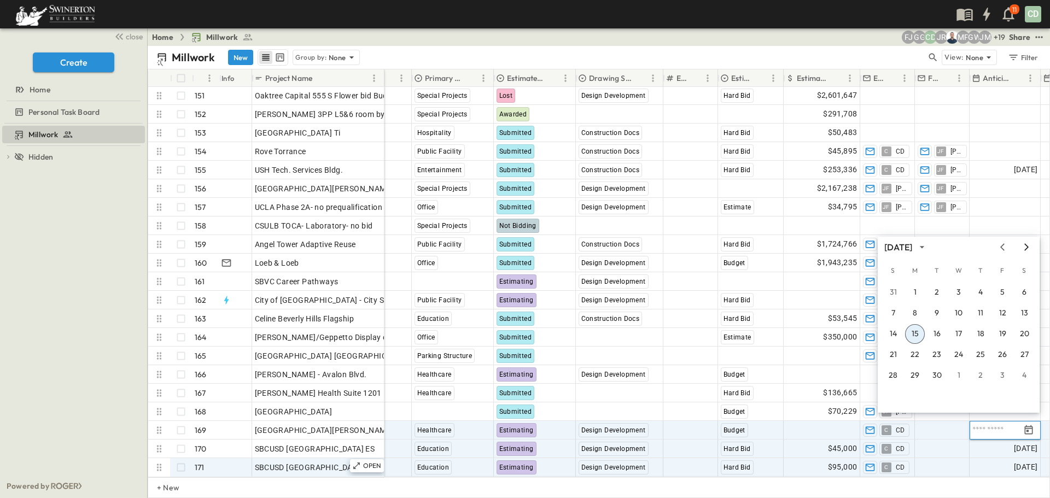
click at [1025, 249] on icon "Next month" at bounding box center [1026, 247] width 13 height 9
click at [1025, 248] on icon "Next month" at bounding box center [1026, 247] width 13 height 9
click at [935, 290] on button "2" at bounding box center [937, 293] width 20 height 20
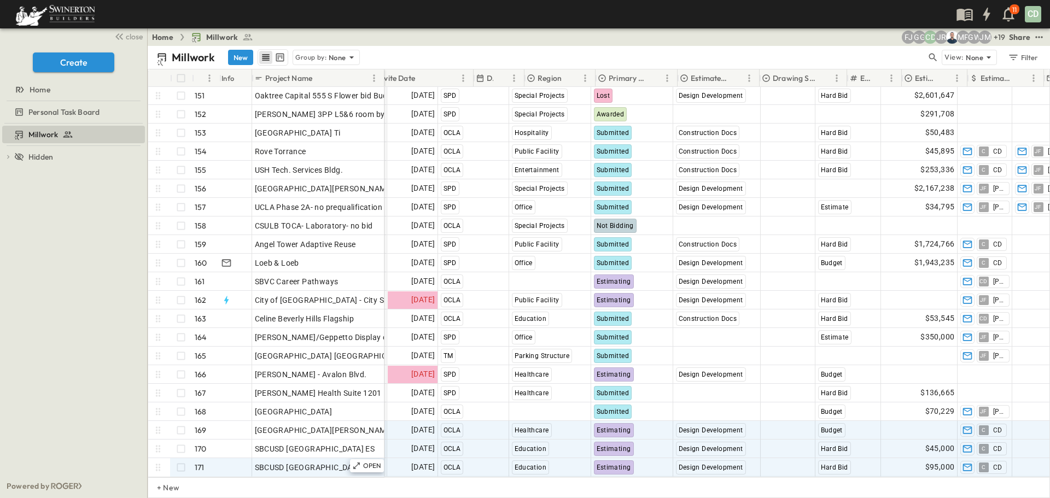
scroll to position [2797, 105]
